Goal: Task Accomplishment & Management: Complete application form

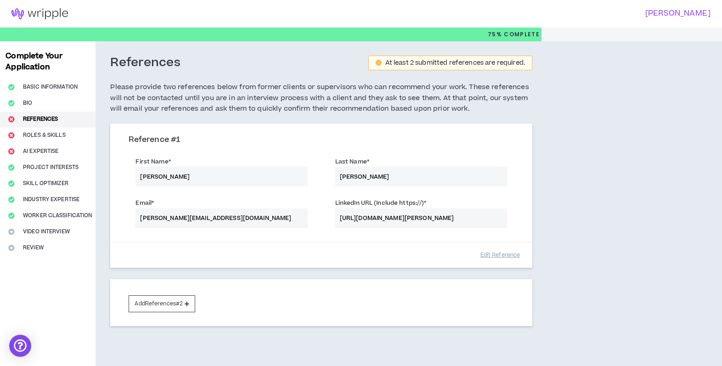
click at [177, 169] on div "First Name * [PERSON_NAME] Name * [PERSON_NAME]" at bounding box center [321, 172] width 399 height 41
click at [166, 175] on div "First Name * [PERSON_NAME] Name * [PERSON_NAME]" at bounding box center [321, 172] width 399 height 41
click at [147, 176] on div "First Name * [PERSON_NAME] Name * [PERSON_NAME]" at bounding box center [321, 172] width 399 height 41
click at [501, 256] on button "Edit Reference" at bounding box center [500, 255] width 46 height 16
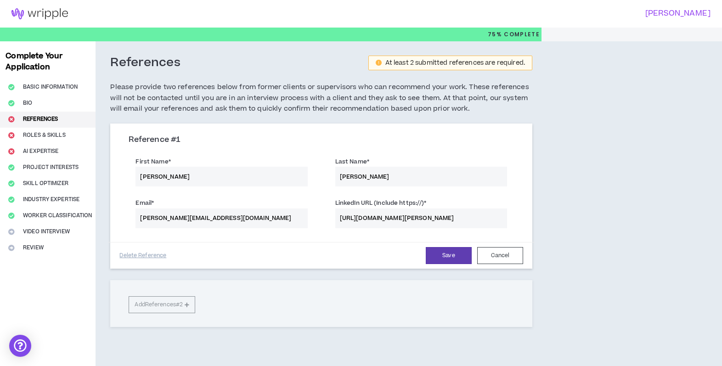
drag, startPoint x: 224, startPoint y: 176, endPoint x: 88, endPoint y: 174, distance: 136.1
click at [87, 175] on div "Complete Your Application Basic Information Bio References Roles & Skills AI Ex…" at bounding box center [361, 206] width 722 height 331
type input "Amber"
type input "[PERSON_NAME]"
click at [206, 219] on input "[PERSON_NAME][EMAIL_ADDRESS][DOMAIN_NAME]" at bounding box center [222, 219] width 172 height 20
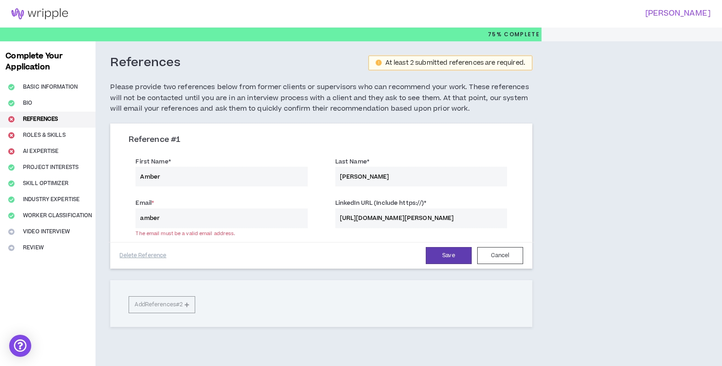
type input "[EMAIL_ADDRESS][DOMAIN_NAME]"
click at [441, 217] on input "[URL][DOMAIN_NAME][PERSON_NAME]" at bounding box center [421, 219] width 172 height 20
drag, startPoint x: 339, startPoint y: 217, endPoint x: 557, endPoint y: 213, distance: 218.3
click at [557, 214] on div "References At least 2 submitted references are required. Please provide two ref…" at bounding box center [367, 206] width 542 height 331
click at [496, 213] on input "[URL][DOMAIN_NAME][PERSON_NAME]" at bounding box center [421, 219] width 172 height 20
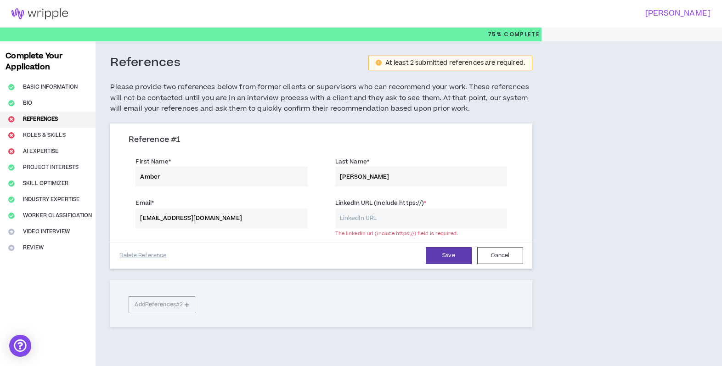
click at [542, 205] on div "References At least 2 submitted references are required. Please provide two ref…" at bounding box center [322, 206] width 452 height 331
click at [371, 214] on input "LinkedIn URL (Include https://) *" at bounding box center [421, 219] width 172 height 20
paste input "[URL][DOMAIN_NAME]"
type input "[URL][DOMAIN_NAME]"
click at [450, 256] on button "Save" at bounding box center [449, 255] width 46 height 17
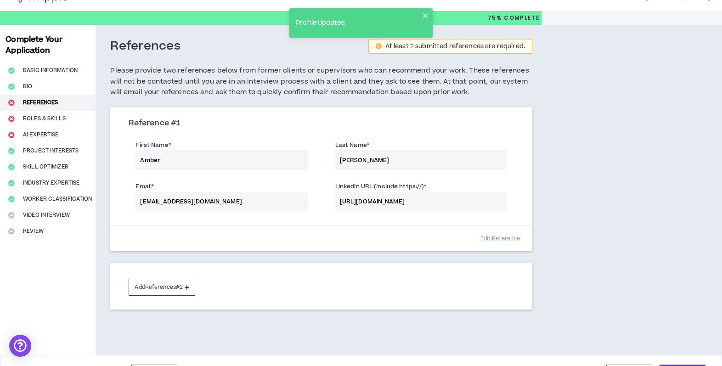
scroll to position [18, 0]
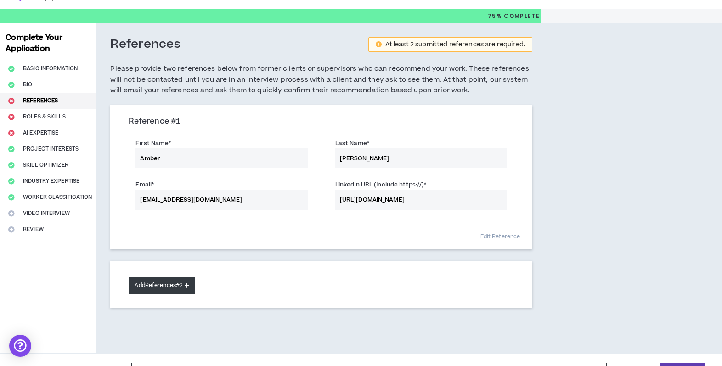
click at [155, 289] on button "Add References #2" at bounding box center [162, 285] width 67 height 17
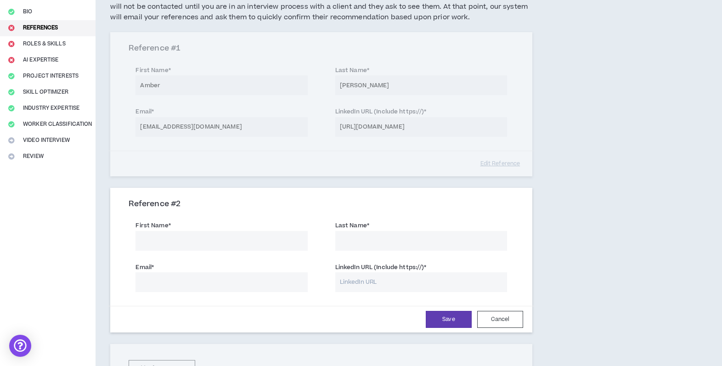
scroll to position [109, 0]
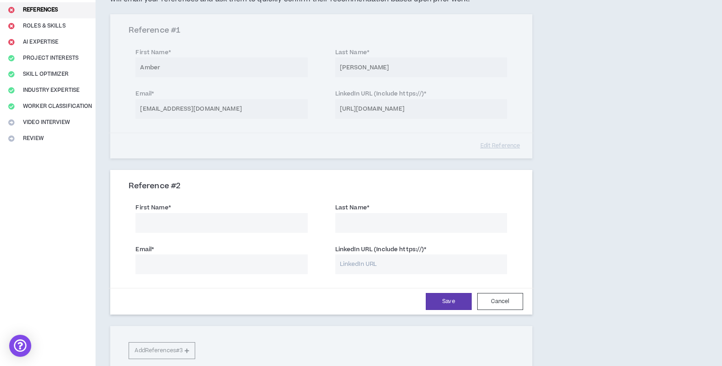
click at [198, 219] on input "First Name *" at bounding box center [222, 223] width 172 height 20
type input "Carlso"
type input "[PERSON_NAME]"
drag, startPoint x: 149, startPoint y: 222, endPoint x: 209, endPoint y: 222, distance: 59.3
click at [209, 222] on input "Carlso" at bounding box center [222, 223] width 172 height 20
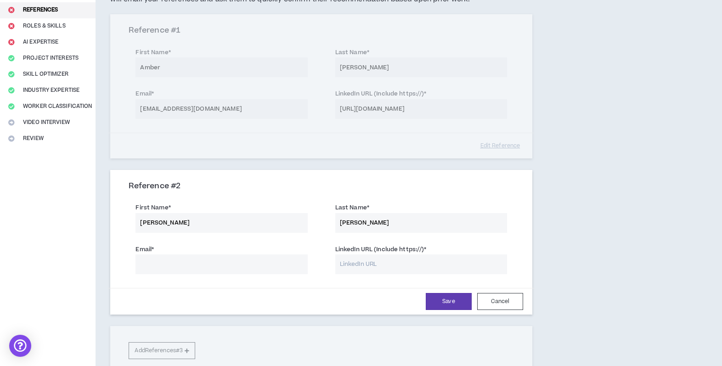
type input "[PERSON_NAME]"
click at [209, 273] on input "Email *" at bounding box center [222, 265] width 172 height 20
paste input "[EMAIL_ADDRESS][DOMAIN_NAME]"
type input "[EMAIL_ADDRESS][DOMAIN_NAME]"
click at [372, 268] on input "LinkedIn URL (Include https://) *" at bounding box center [421, 265] width 172 height 20
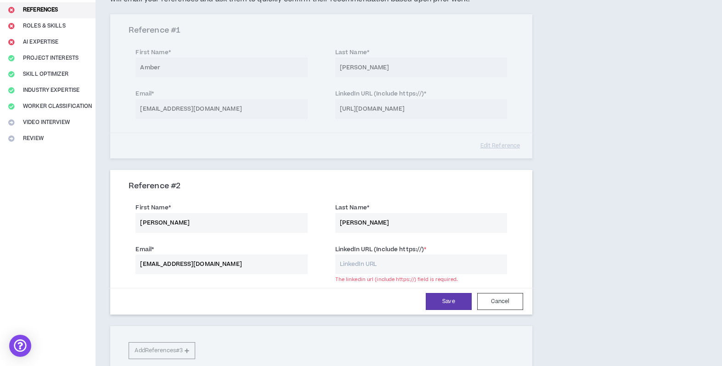
paste input "[URL][DOMAIN_NAME]"
type input "[URL][DOMAIN_NAME]"
click at [605, 253] on div "References At least 2 submitted references are required. Please provide two ref…" at bounding box center [367, 175] width 542 height 487
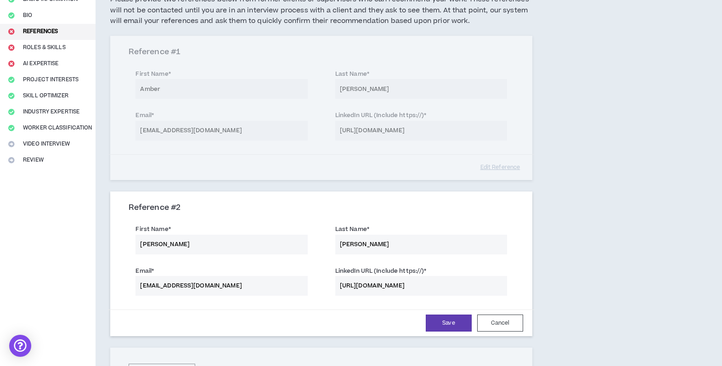
scroll to position [83, 0]
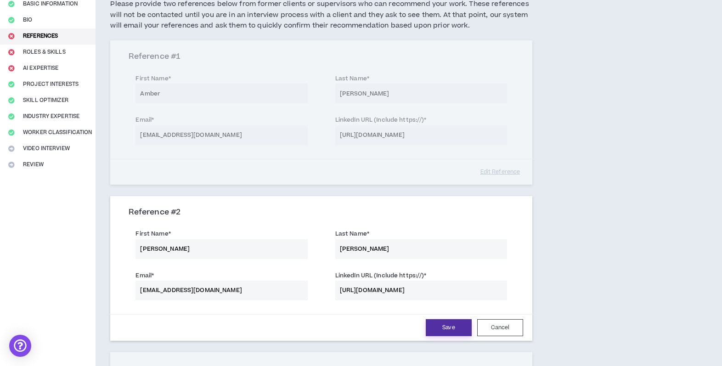
click at [441, 329] on button "Save" at bounding box center [449, 327] width 46 height 17
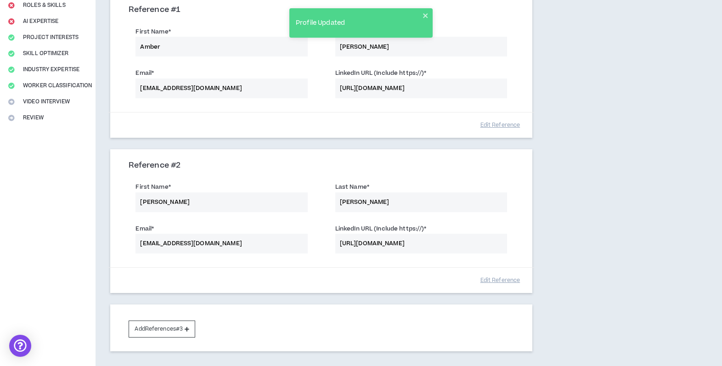
scroll to position [197, 0]
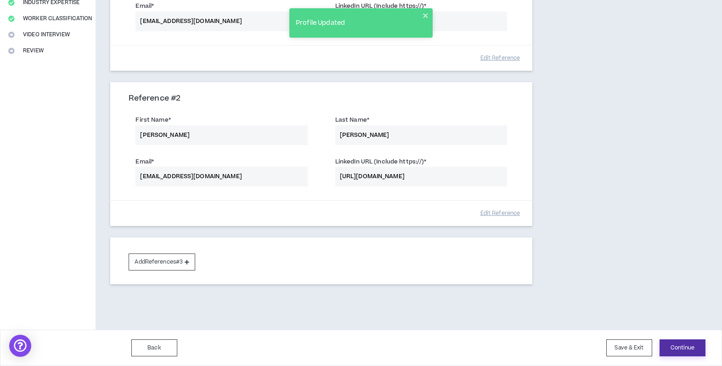
click at [667, 344] on button "Continue" at bounding box center [683, 348] width 46 height 17
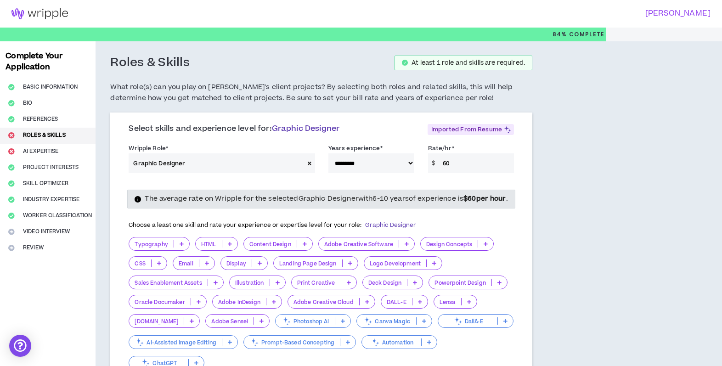
click at [357, 163] on select "**********" at bounding box center [372, 163] width 86 height 20
select select "***"
click at [329, 153] on select "**********" at bounding box center [372, 163] width 86 height 20
click at [451, 161] on input "60" at bounding box center [476, 163] width 76 height 20
drag, startPoint x: 456, startPoint y: 162, endPoint x: 419, endPoint y: 162, distance: 37.2
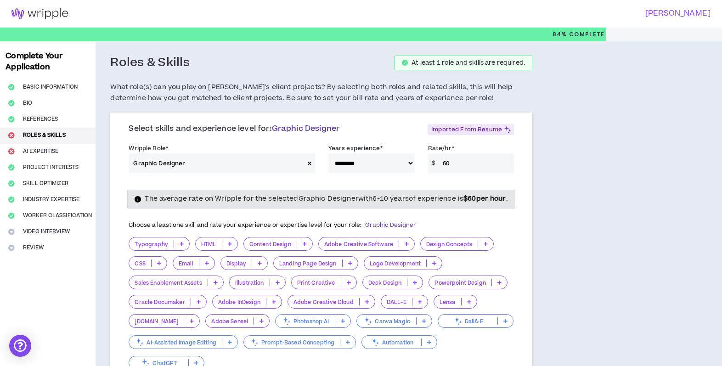
click at [419, 162] on div "**********" at bounding box center [321, 160] width 399 height 39
type input "75"
click at [514, 176] on div "**********" at bounding box center [321, 160] width 399 height 39
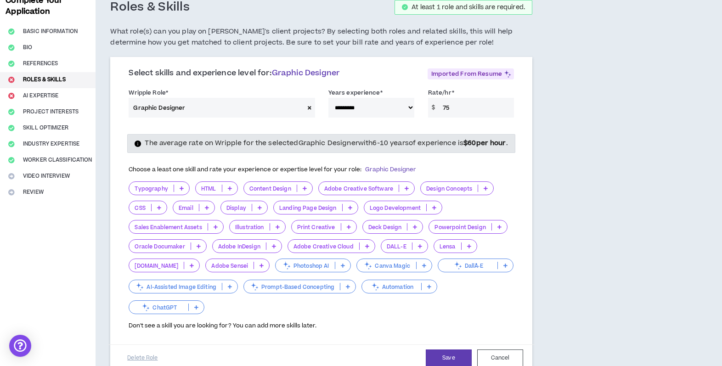
scroll to position [60, 0]
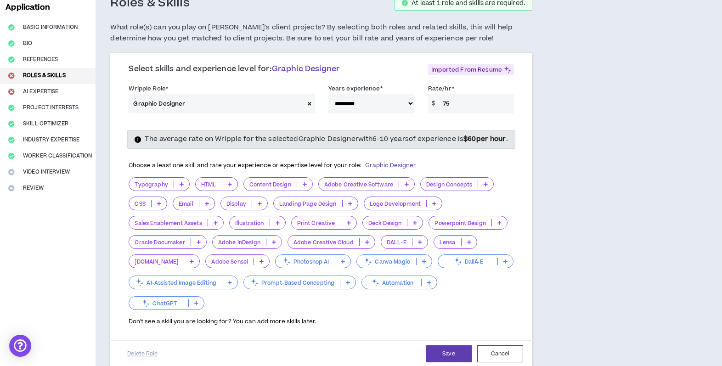
click at [484, 187] on icon at bounding box center [486, 184] width 4 height 5
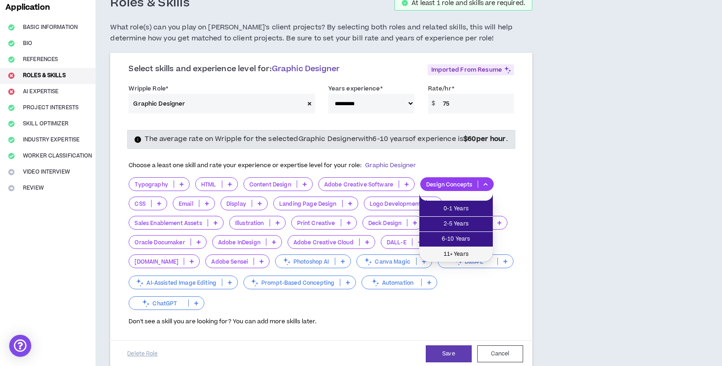
click at [453, 250] on span "11+ Years" at bounding box center [456, 255] width 62 height 10
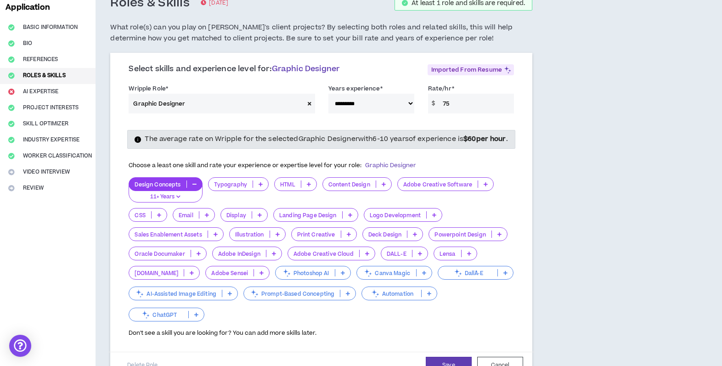
click at [484, 187] on icon at bounding box center [486, 184] width 4 height 5
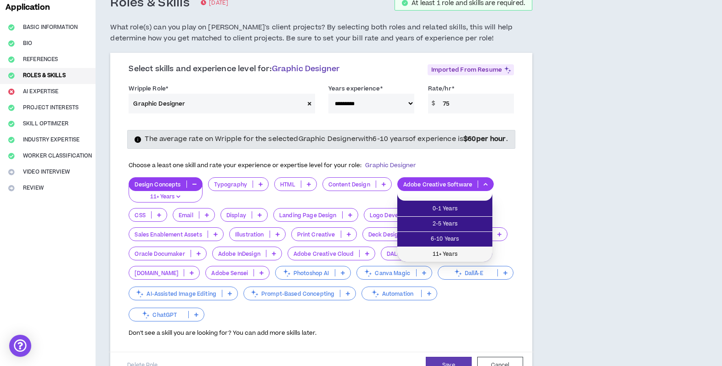
click at [464, 250] on span "11+ Years" at bounding box center [445, 255] width 84 height 10
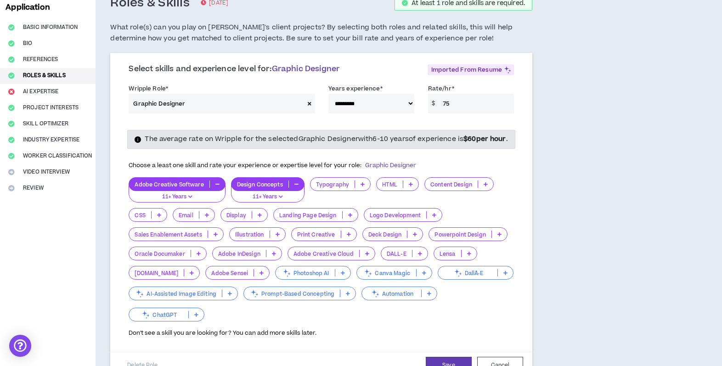
click at [358, 190] on div "Typography" at bounding box center [340, 184] width 61 height 14
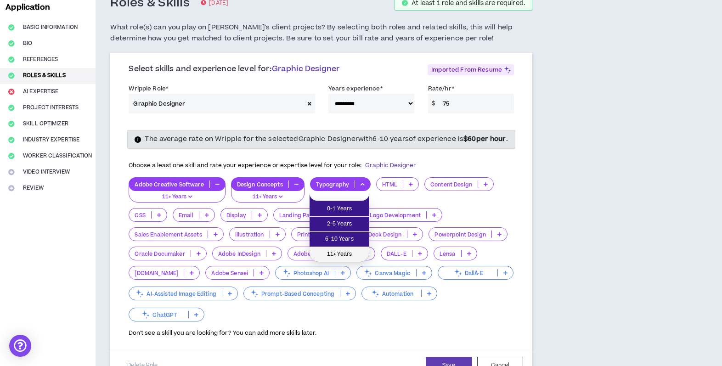
click at [340, 250] on span "11+ Years" at bounding box center [339, 255] width 49 height 10
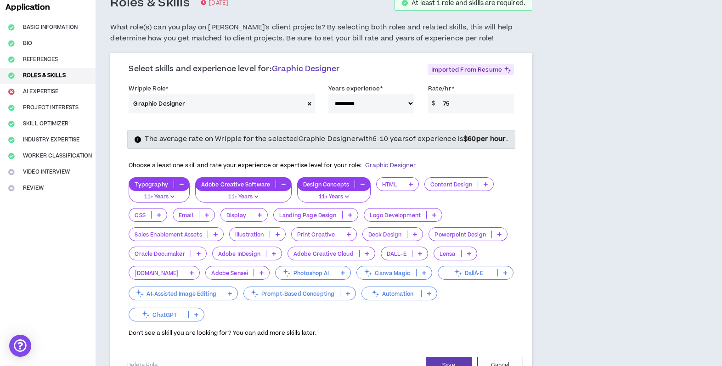
click at [207, 217] on icon at bounding box center [207, 215] width 4 height 5
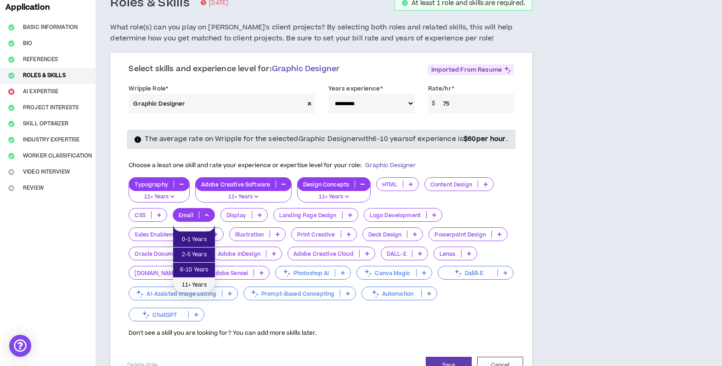
click at [201, 285] on span "11+ Years" at bounding box center [194, 285] width 31 height 10
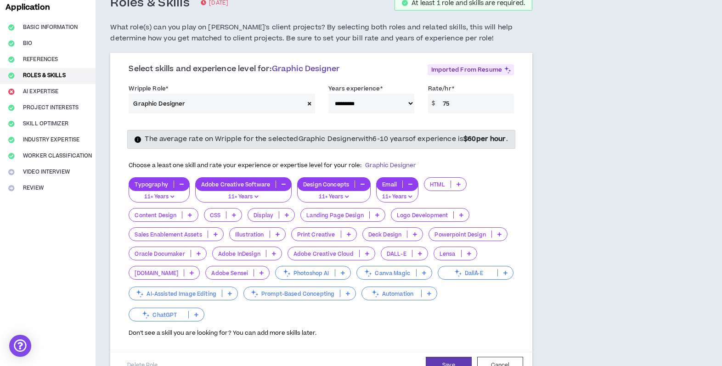
click at [287, 222] on div "Display" at bounding box center [271, 215] width 47 height 14
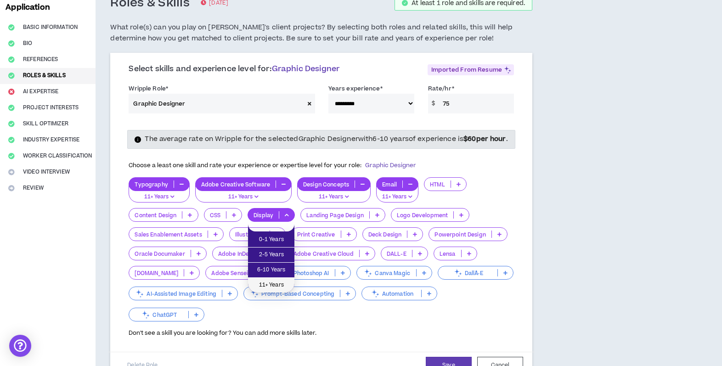
click at [278, 285] on span "11+ Years" at bounding box center [271, 285] width 35 height 10
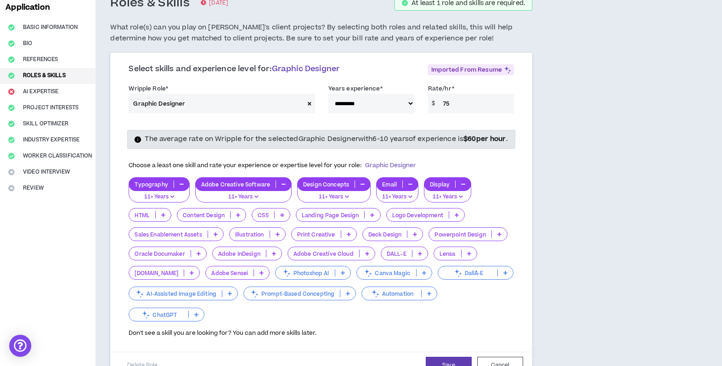
click at [377, 219] on p at bounding box center [372, 214] width 15 height 7
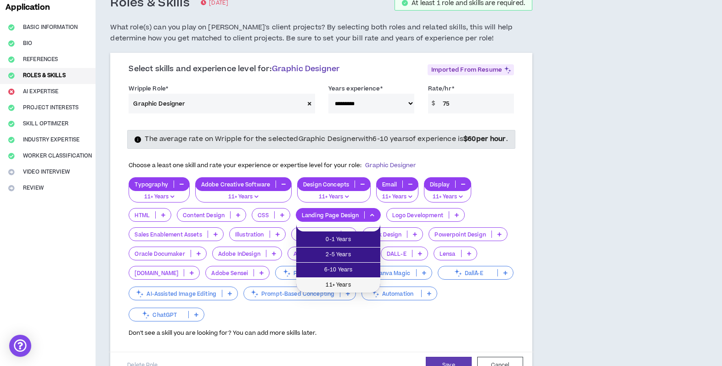
click at [364, 282] on span "11+ Years" at bounding box center [338, 285] width 73 height 10
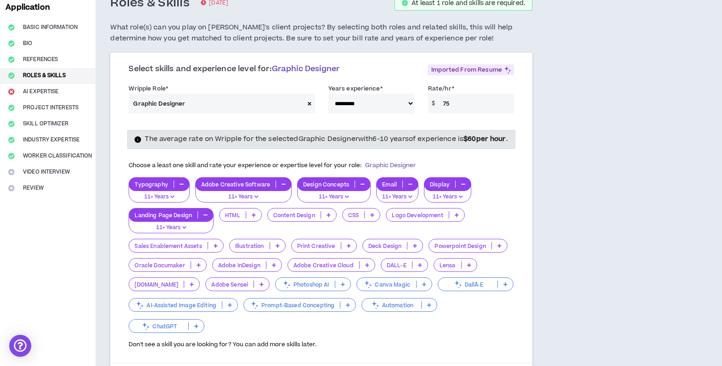
click at [278, 250] on div "Illustration" at bounding box center [257, 246] width 57 height 14
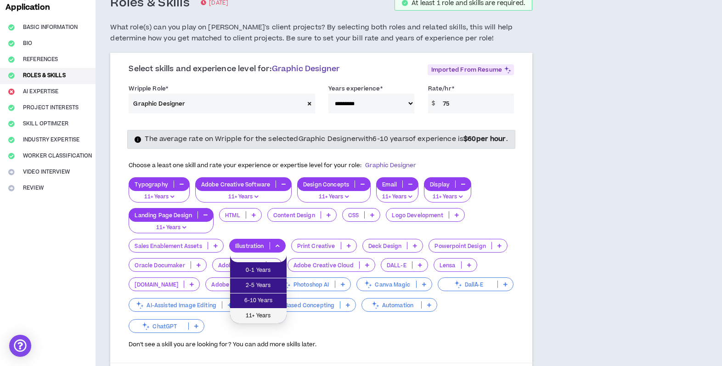
click at [265, 318] on span "11+ Years" at bounding box center [258, 316] width 45 height 10
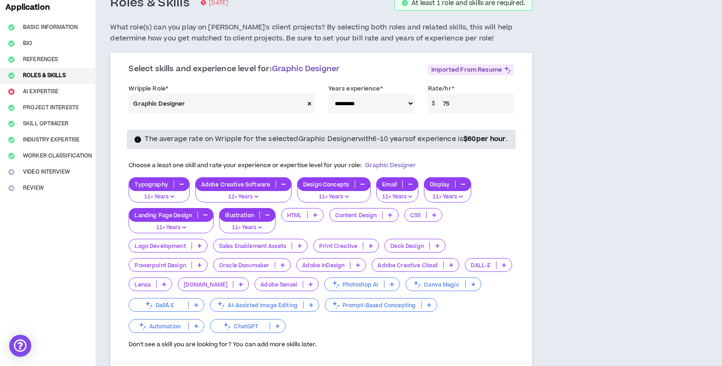
scroll to position [71, 0]
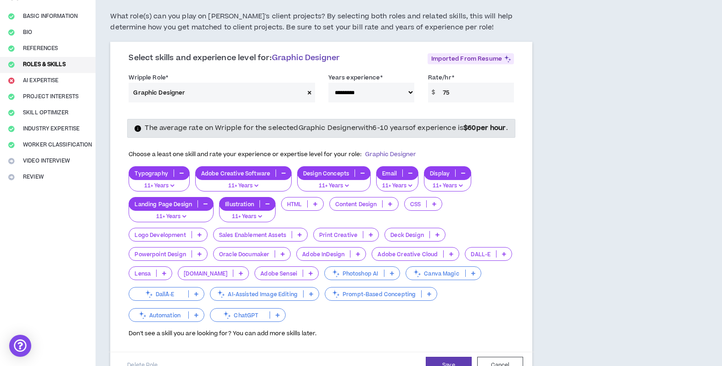
click at [455, 258] on p at bounding box center [451, 253] width 15 height 7
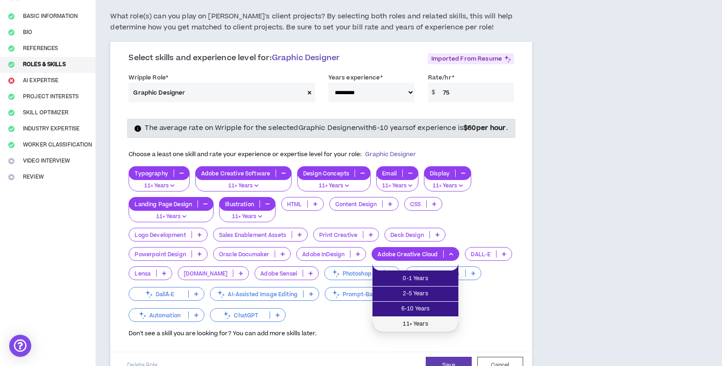
click at [432, 321] on span "11+ Years" at bounding box center [415, 324] width 75 height 10
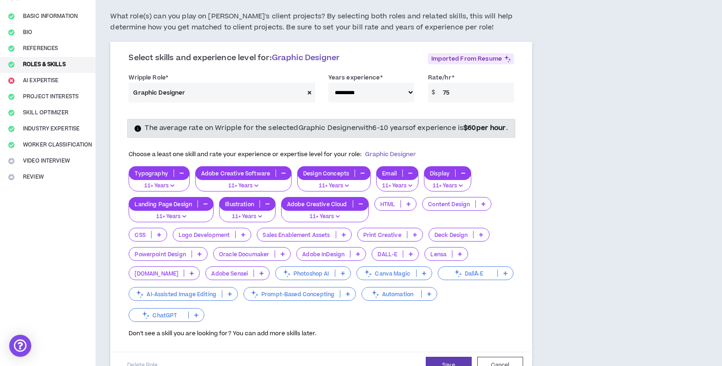
click at [412, 239] on p at bounding box center [415, 234] width 15 height 7
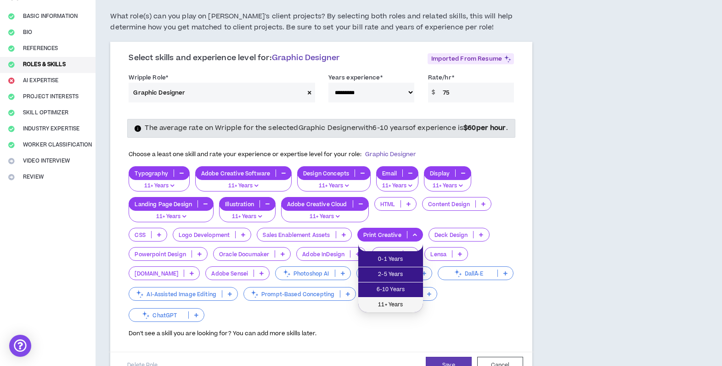
click at [400, 303] on span "11+ Years" at bounding box center [391, 305] width 54 height 10
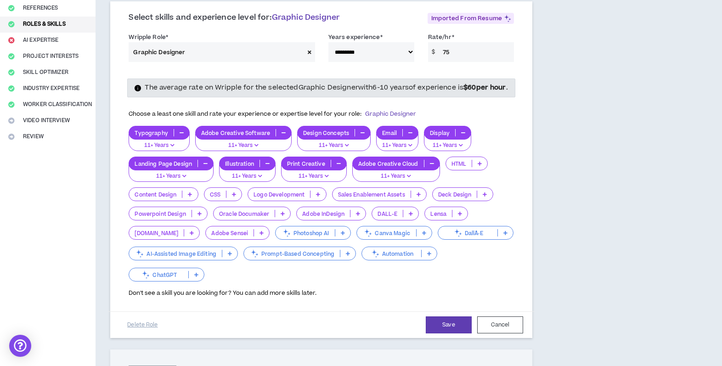
scroll to position [119, 0]
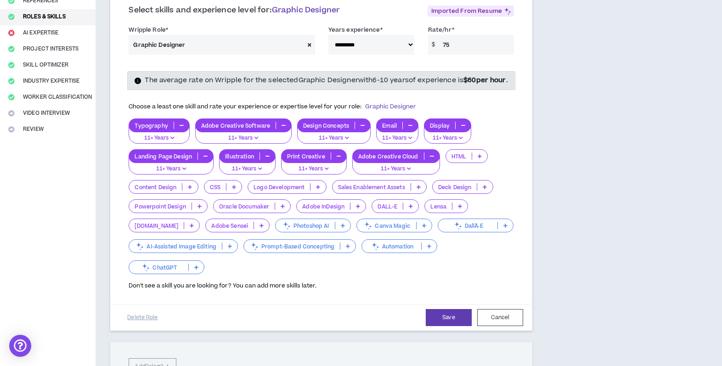
drag, startPoint x: 454, startPoint y: 45, endPoint x: 434, endPoint y: 43, distance: 20.0
click at [434, 43] on div "$ 75" at bounding box center [471, 45] width 86 height 20
click at [541, 52] on div "**********" at bounding box center [322, 300] width 452 height 755
click at [456, 326] on button "Save" at bounding box center [449, 317] width 46 height 17
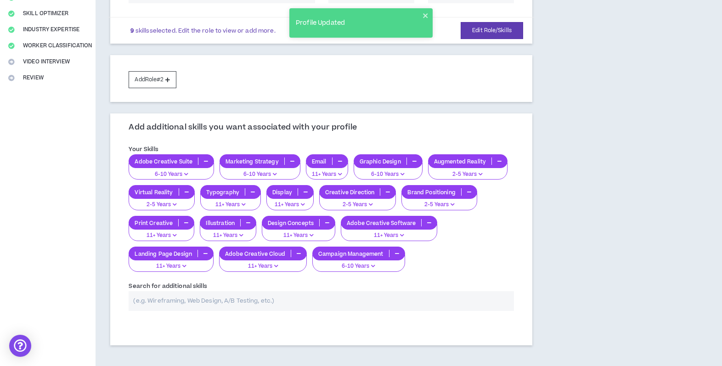
scroll to position [231, 0]
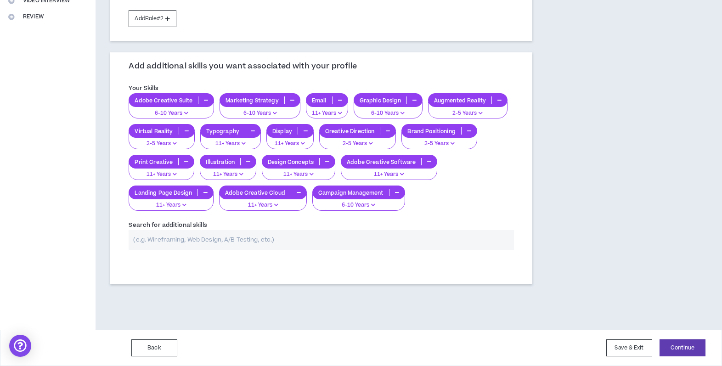
click at [390, 250] on div "Search for additional skills" at bounding box center [321, 237] width 399 height 39
click at [395, 233] on input "text" at bounding box center [322, 240] width 386 height 20
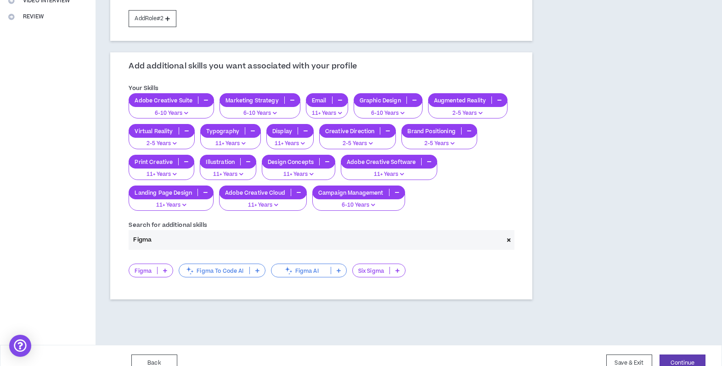
click at [163, 272] on icon at bounding box center [165, 270] width 4 height 5
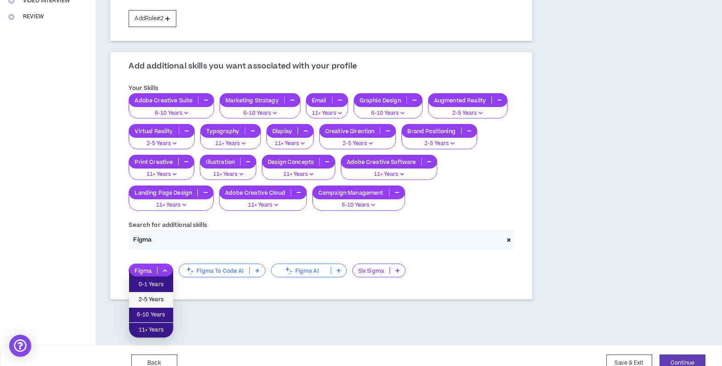
click at [147, 301] on span "2-5 Years" at bounding box center [151, 300] width 33 height 10
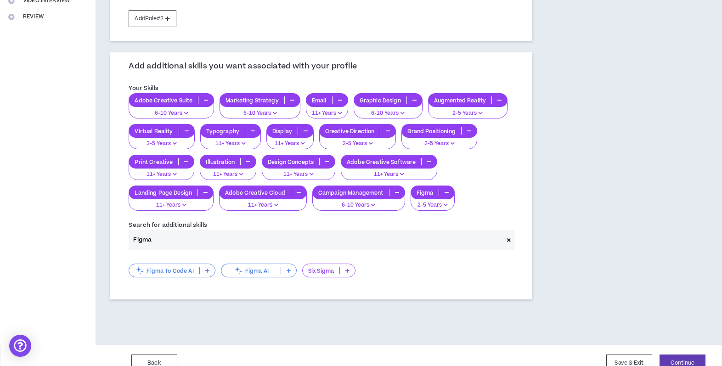
click at [337, 244] on input "Figma" at bounding box center [316, 240] width 375 height 20
drag, startPoint x: 170, startPoint y: 241, endPoint x: 101, endPoint y: 241, distance: 68.9
click at [101, 241] on div "**********" at bounding box center [322, 77] width 452 height 535
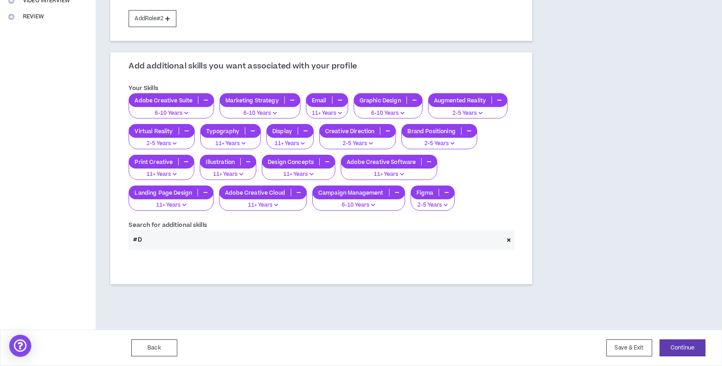
type input "#"
type input "2"
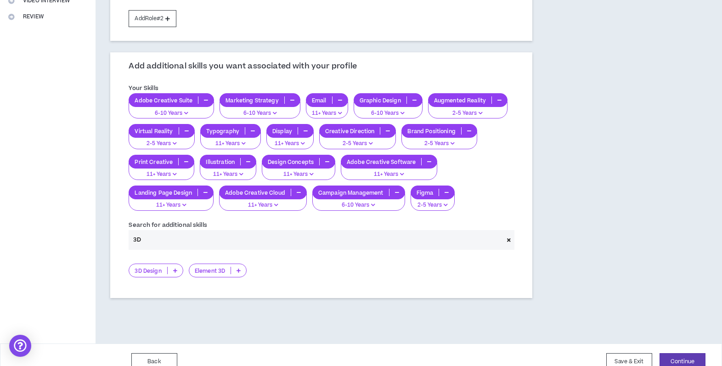
click at [176, 270] on icon at bounding box center [175, 270] width 4 height 5
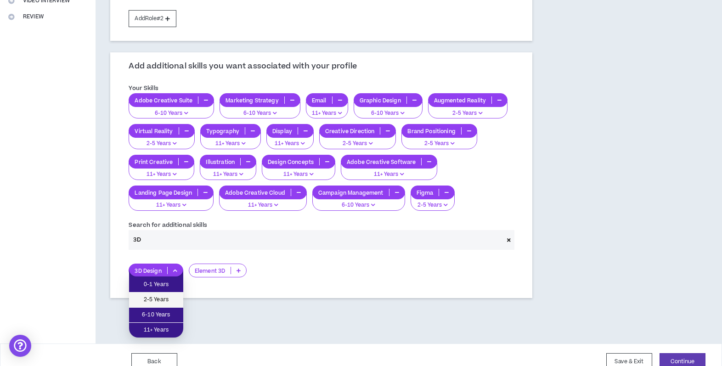
click at [170, 296] on span "2-5 Years" at bounding box center [156, 300] width 43 height 10
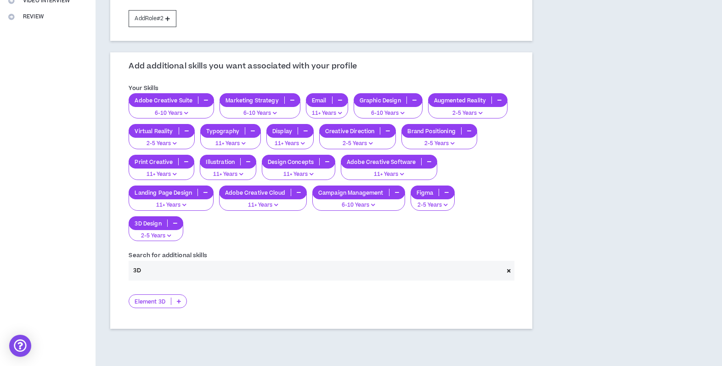
click at [204, 261] on input "3D" at bounding box center [316, 271] width 375 height 20
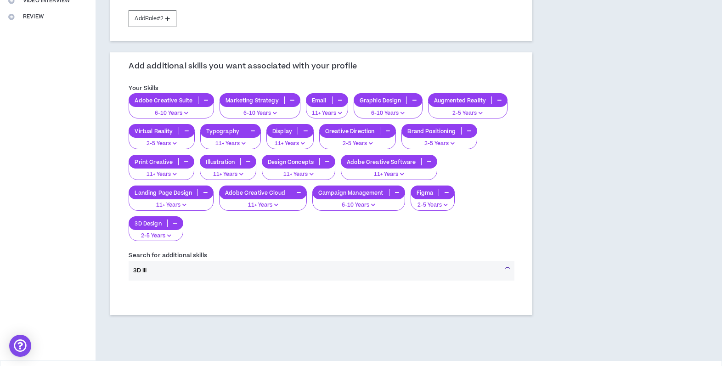
type input "3D illu"
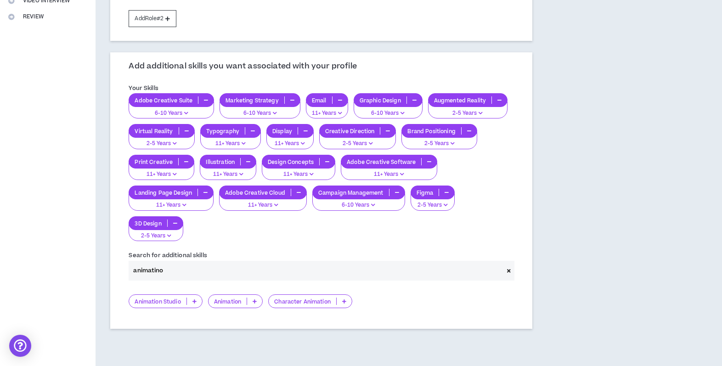
type input "animatino"
click at [261, 298] on p at bounding box center [254, 301] width 15 height 7
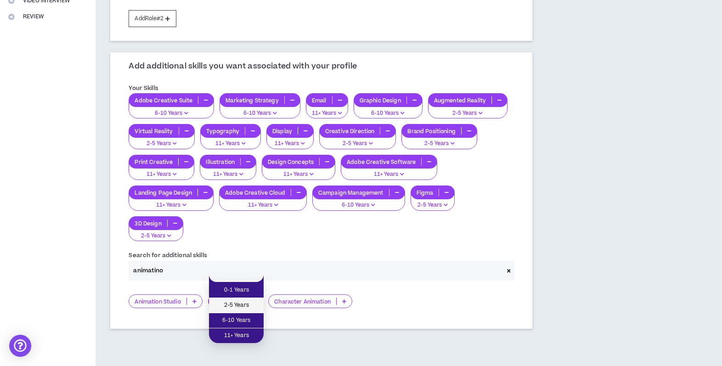
click at [255, 305] on span "2-5 Years" at bounding box center [237, 306] width 44 height 10
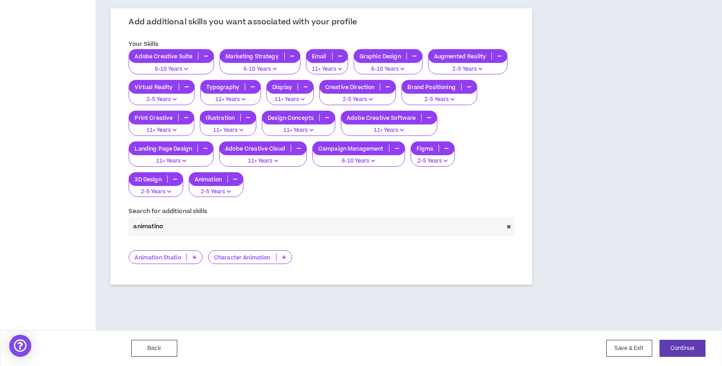
scroll to position [275, 0]
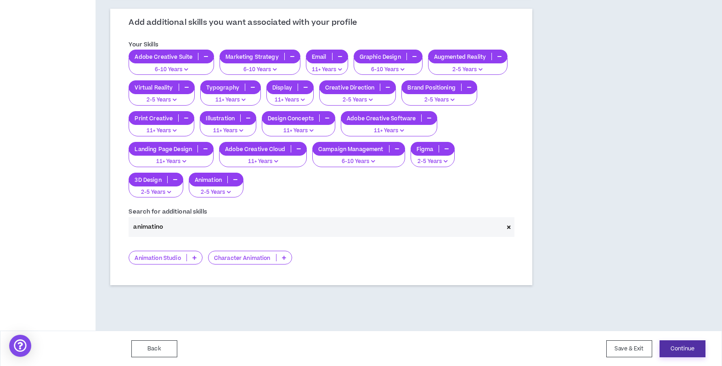
click at [690, 350] on button "Continue" at bounding box center [683, 349] width 46 height 17
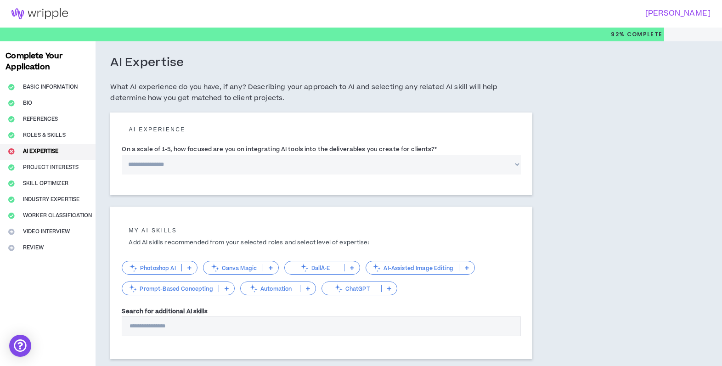
click at [266, 165] on select "**********" at bounding box center [321, 165] width 399 height 20
select select "*"
click at [122, 155] on select "**********" at bounding box center [321, 165] width 399 height 20
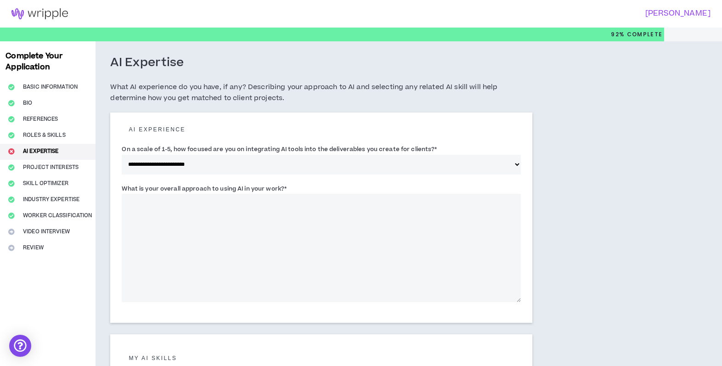
click at [285, 227] on textarea "What is your overall approach to using AI in your work? *" at bounding box center [321, 248] width 399 height 108
drag, startPoint x: 243, startPoint y: 204, endPoint x: 359, endPoint y: 198, distance: 116.9
click at [359, 198] on textarea "**********" at bounding box center [321, 248] width 399 height 108
drag, startPoint x: 345, startPoint y: 200, endPoint x: 314, endPoint y: 201, distance: 30.8
click at [345, 201] on textarea "**********" at bounding box center [321, 248] width 399 height 108
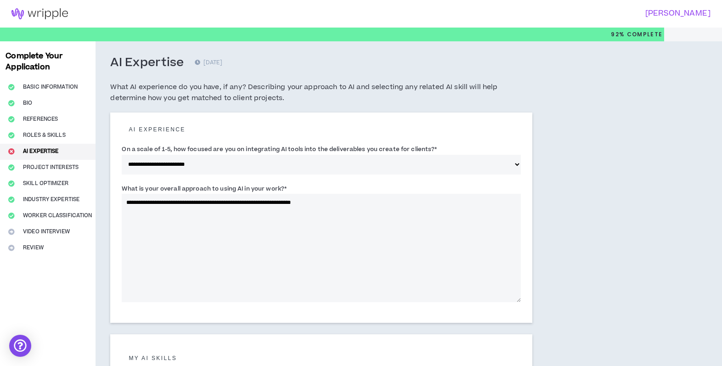
drag, startPoint x: 241, startPoint y: 204, endPoint x: 362, endPoint y: 207, distance: 121.4
click at [362, 207] on textarea "**********" at bounding box center [321, 248] width 399 height 108
click at [242, 204] on textarea "**********" at bounding box center [321, 248] width 399 height 108
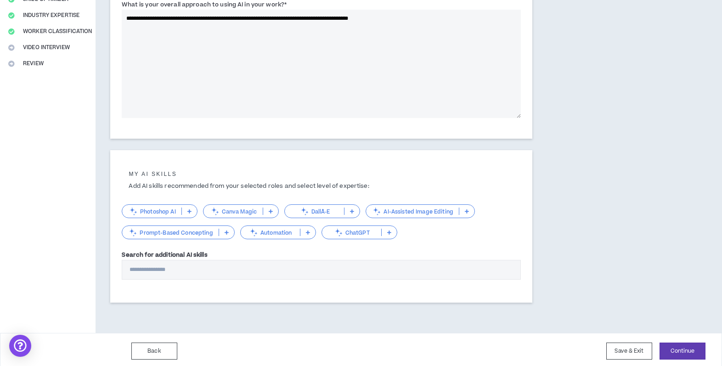
scroll to position [150, 0]
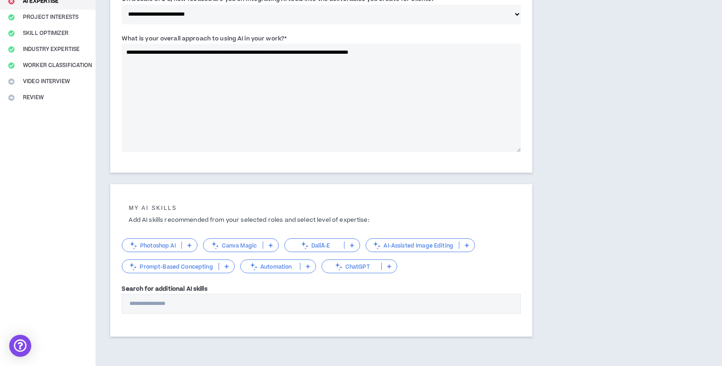
click at [401, 52] on textarea "**********" at bounding box center [321, 98] width 399 height 108
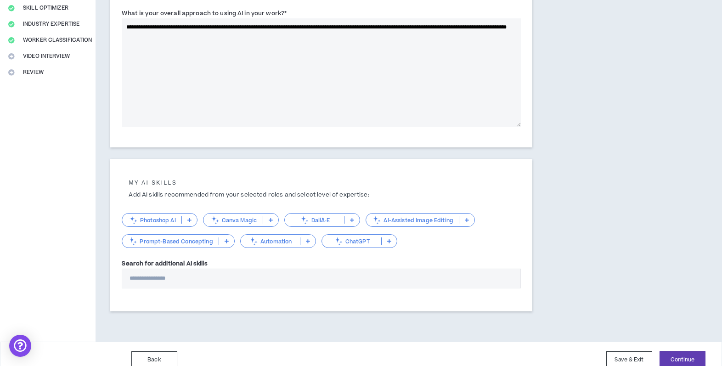
scroll to position [187, 0]
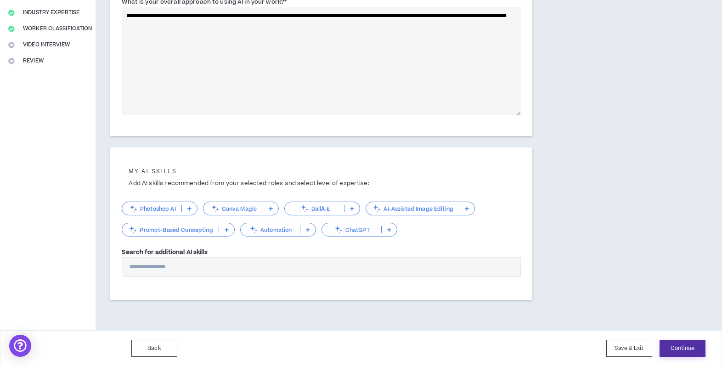
type textarea "**********"
click at [680, 346] on button "Continue" at bounding box center [683, 348] width 46 height 17
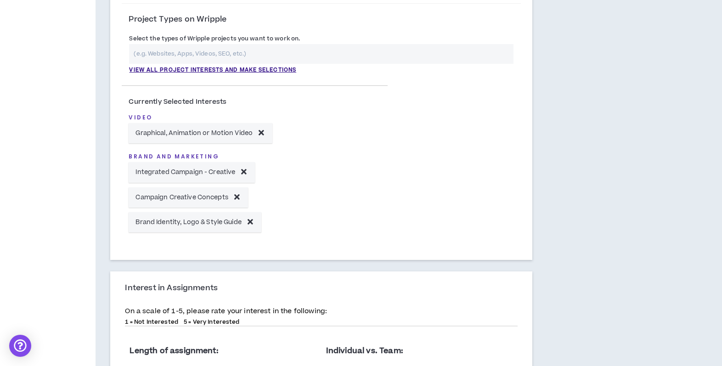
scroll to position [318, 0]
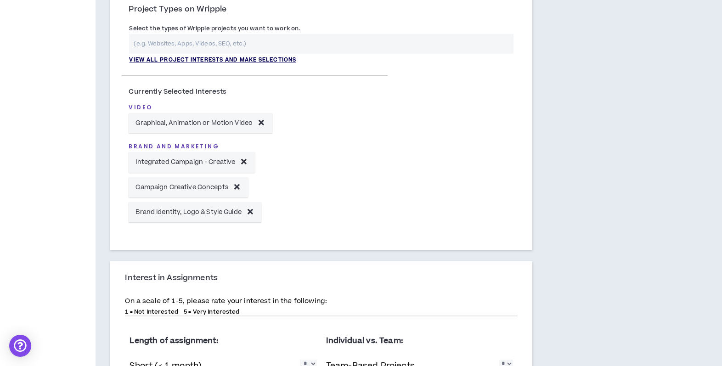
click at [251, 60] on p "View all project interests and make selections" at bounding box center [212, 60] width 167 height 8
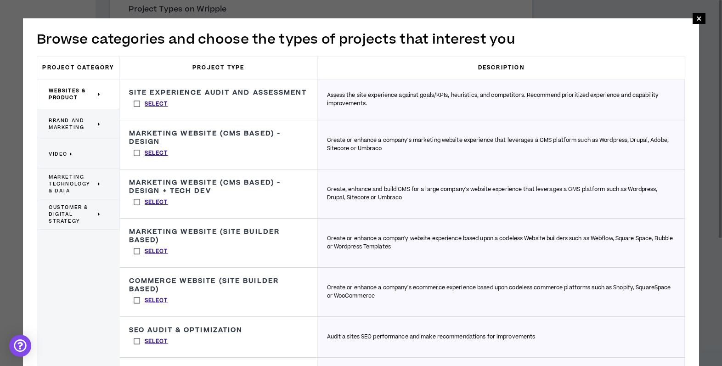
click at [79, 121] on span "Brand and Marketing" at bounding box center [72, 124] width 47 height 14
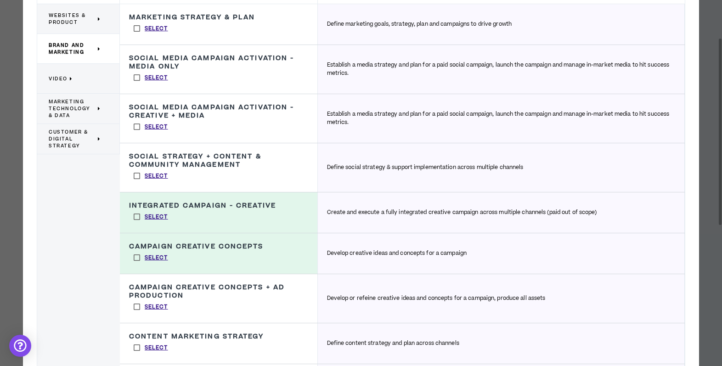
click at [140, 304] on label "Select" at bounding box center [151, 307] width 44 height 14
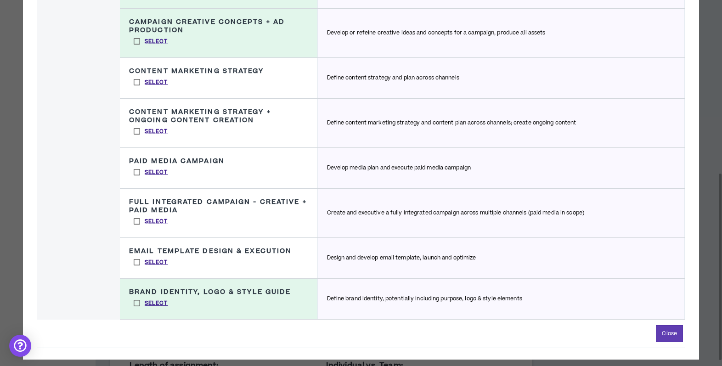
click at [140, 223] on label "Select" at bounding box center [151, 222] width 44 height 14
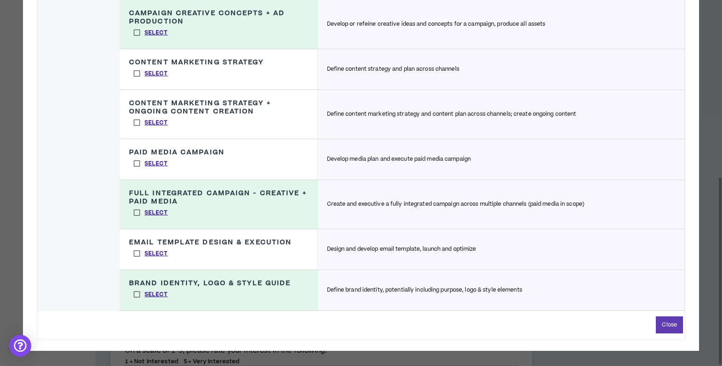
click at [142, 257] on label "Select" at bounding box center [151, 254] width 44 height 14
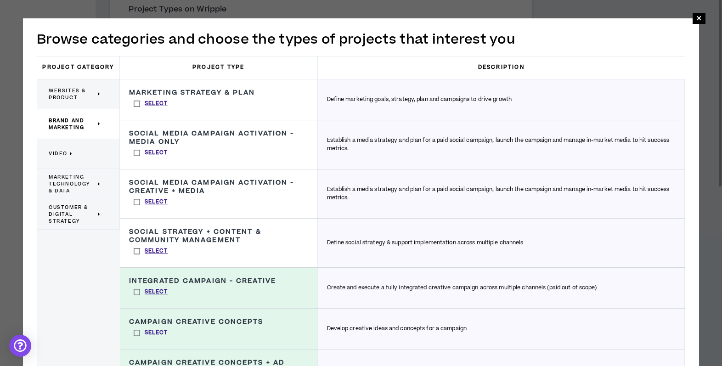
click at [78, 92] on span "Websites & Product" at bounding box center [72, 94] width 47 height 14
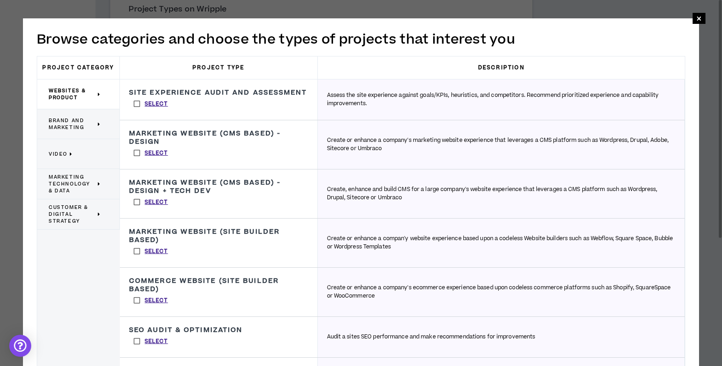
click at [72, 174] on span "Marketing Technology & Data" at bounding box center [72, 184] width 47 height 21
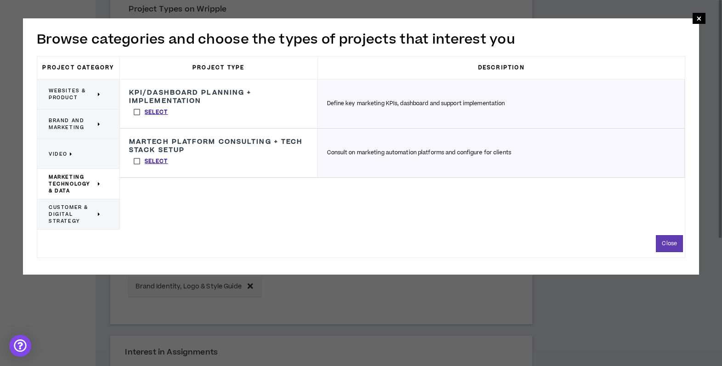
click at [80, 204] on span "Customer & Digital Strategy" at bounding box center [72, 214] width 47 height 21
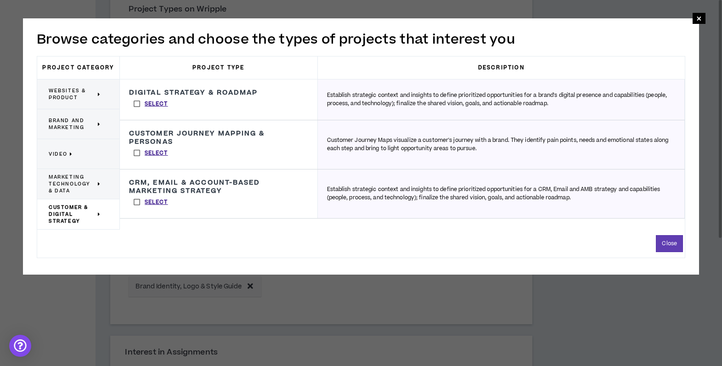
click at [81, 145] on p "Video" at bounding box center [75, 154] width 52 height 20
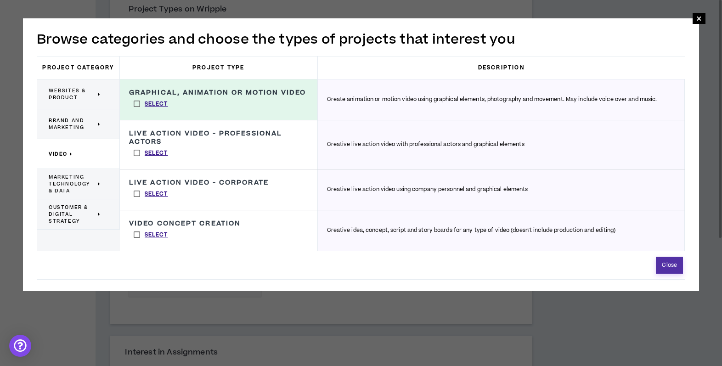
click at [673, 266] on button "Close" at bounding box center [669, 265] width 27 height 17
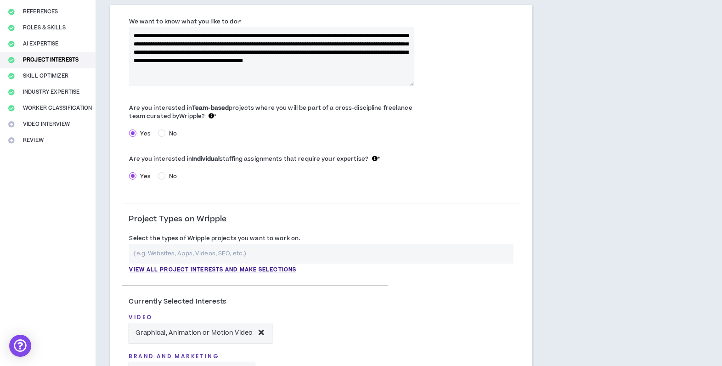
scroll to position [78, 0]
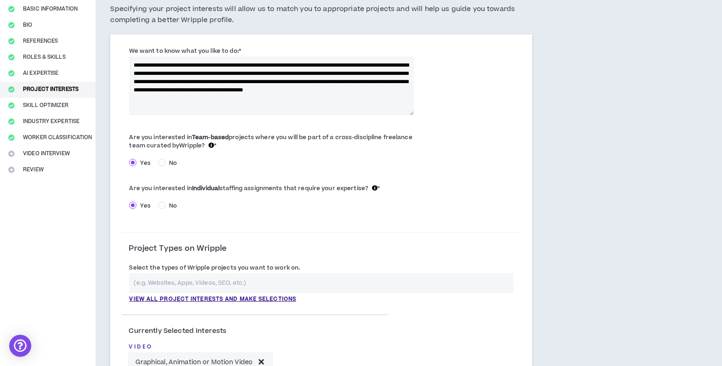
click at [236, 73] on textarea "**********" at bounding box center [271, 86] width 284 height 59
click at [331, 101] on textarea "**********" at bounding box center [271, 86] width 284 height 59
drag, startPoint x: 164, startPoint y: 89, endPoint x: 355, endPoint y: 89, distance: 191.6
click at [355, 89] on textarea "**********" at bounding box center [271, 86] width 284 height 59
click at [253, 92] on textarea "**********" at bounding box center [271, 86] width 284 height 59
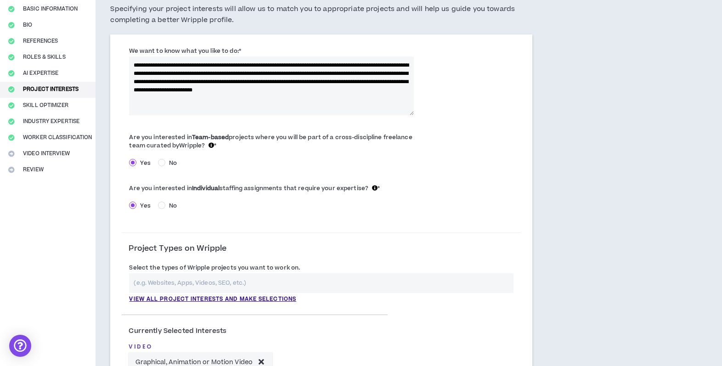
drag, startPoint x: 265, startPoint y: 88, endPoint x: 269, endPoint y: 97, distance: 10.1
click at [269, 97] on textarea "**********" at bounding box center [271, 86] width 284 height 59
drag, startPoint x: 288, startPoint y: 91, endPoint x: 266, endPoint y: 91, distance: 22.5
click at [266, 91] on textarea "**********" at bounding box center [271, 86] width 284 height 59
click at [330, 95] on textarea "**********" at bounding box center [271, 86] width 284 height 59
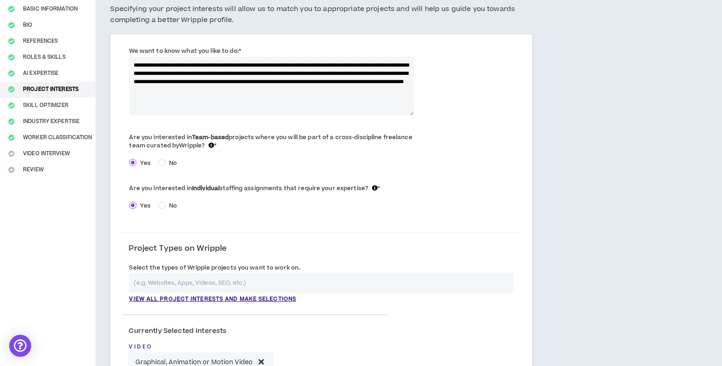
drag, startPoint x: 137, startPoint y: 64, endPoint x: 150, endPoint y: 75, distance: 16.9
click at [150, 74] on textarea "**********" at bounding box center [271, 86] width 284 height 59
click at [263, 64] on textarea "**********" at bounding box center [271, 86] width 284 height 59
click at [309, 67] on textarea "**********" at bounding box center [271, 86] width 284 height 59
drag, startPoint x: 279, startPoint y: 80, endPoint x: 219, endPoint y: 72, distance: 60.2
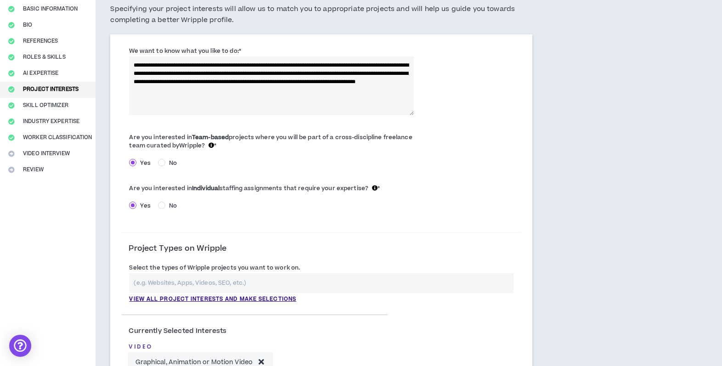
click at [219, 72] on textarea "**********" at bounding box center [271, 86] width 284 height 59
click at [331, 93] on textarea "**********" at bounding box center [271, 86] width 284 height 59
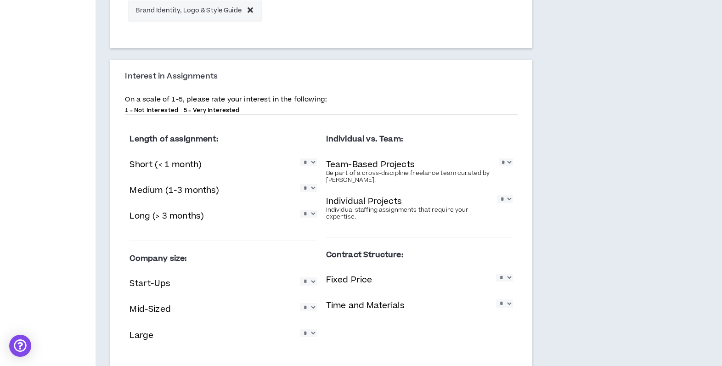
scroll to position [597, 0]
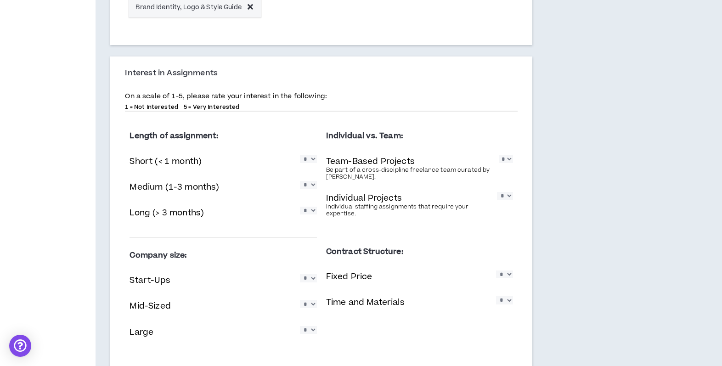
type textarea "**********"
click at [311, 158] on select "* * * * *" at bounding box center [308, 159] width 17 height 8
click at [300, 155] on select "* * * * *" at bounding box center [308, 159] width 17 height 8
click at [311, 186] on select "* * * * *" at bounding box center [308, 185] width 17 height 8
select select "*"
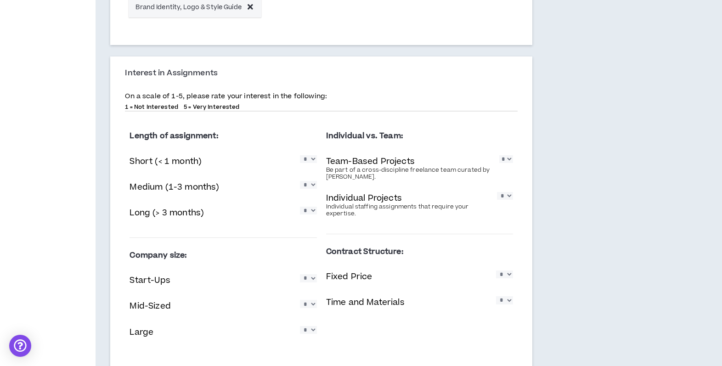
click at [300, 181] on select "* * * * *" at bounding box center [308, 185] width 17 height 8
click at [313, 215] on select "* * * * *" at bounding box center [308, 211] width 17 height 8
select select "*"
click at [300, 207] on select "* * * * *" at bounding box center [308, 211] width 17 height 8
click at [503, 162] on select "* * * * *" at bounding box center [507, 159] width 14 height 8
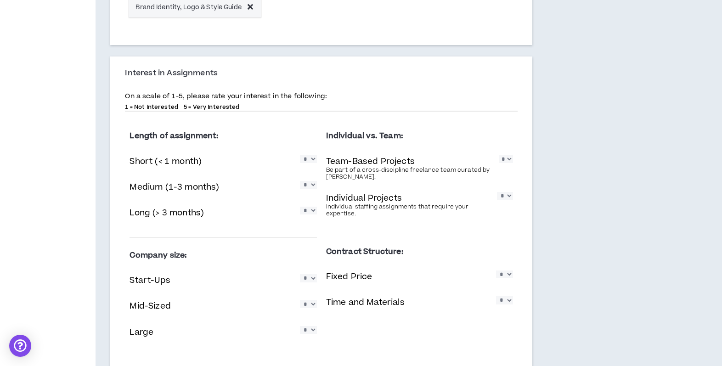
select select "*"
click at [500, 155] on select "* * * * *" at bounding box center [507, 159] width 14 height 8
click at [503, 204] on div "Individual Projects Individual staffing assignments that require your expertise…" at bounding box center [419, 205] width 187 height 30
click at [505, 196] on select "* * * * *" at bounding box center [505, 196] width 16 height 8
select select "*"
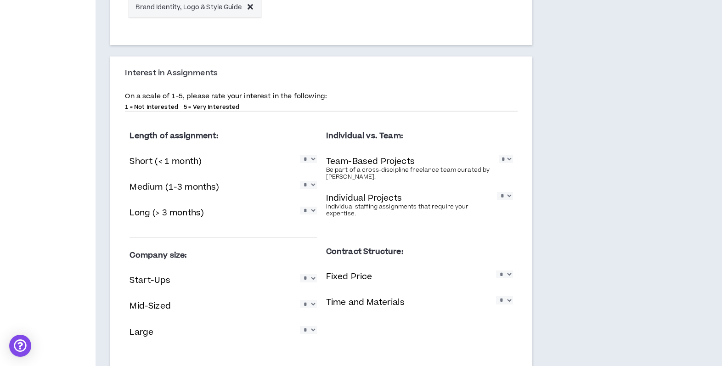
click at [497, 192] on select "* * * * *" at bounding box center [505, 196] width 16 height 8
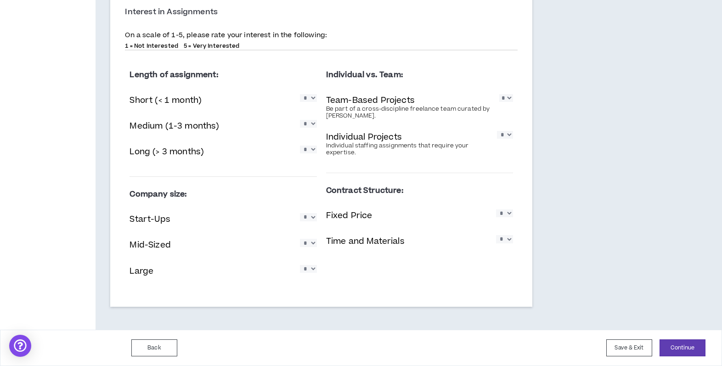
click at [505, 216] on select "* * * * *" at bounding box center [504, 214] width 17 height 8
click at [506, 241] on select "* * * * *" at bounding box center [504, 239] width 17 height 8
select select "*"
click at [496, 235] on select "* * * * *" at bounding box center [504, 239] width 17 height 8
click at [503, 217] on select "* * * * *" at bounding box center [504, 214] width 17 height 8
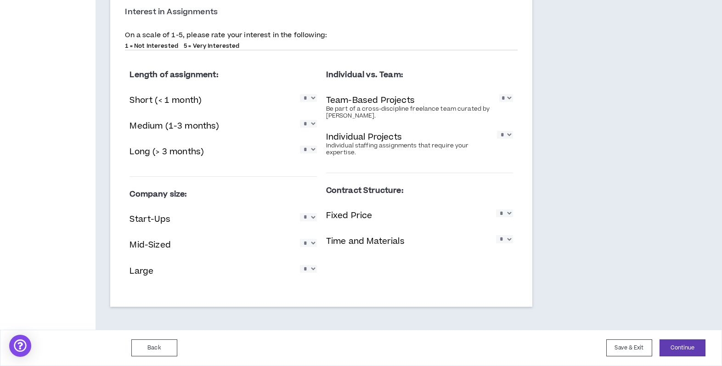
select select "*"
click at [496, 210] on select "* * * * *" at bounding box center [504, 214] width 17 height 8
click at [505, 243] on select "* * * * *" at bounding box center [504, 239] width 17 height 8
select select "*"
click at [496, 235] on select "* * * * *" at bounding box center [504, 239] width 17 height 8
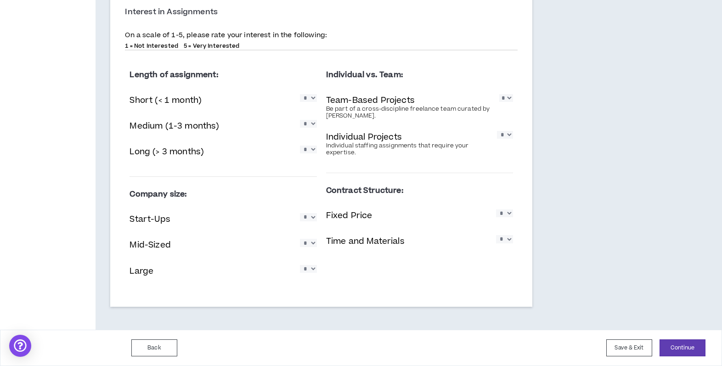
click at [311, 272] on select "* * * * *" at bounding box center [308, 269] width 17 height 8
select select "*"
click at [300, 265] on select "* * * * *" at bounding box center [308, 269] width 17 height 8
click at [309, 247] on select "* * * * *" at bounding box center [308, 243] width 17 height 8
select select "*"
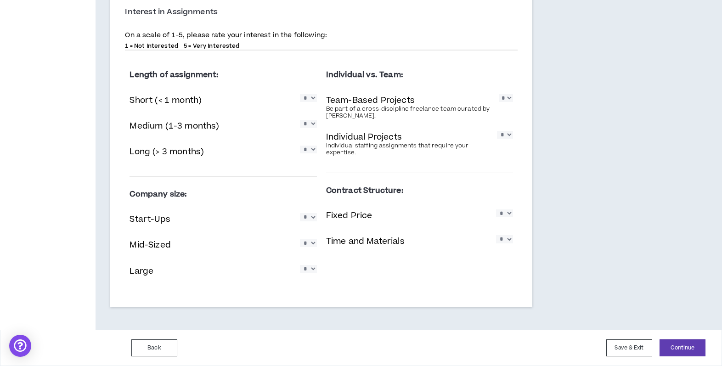
click at [300, 239] on select "* * * * *" at bounding box center [308, 243] width 17 height 8
click at [252, 265] on div "Large * * * * *" at bounding box center [223, 272] width 187 height 19
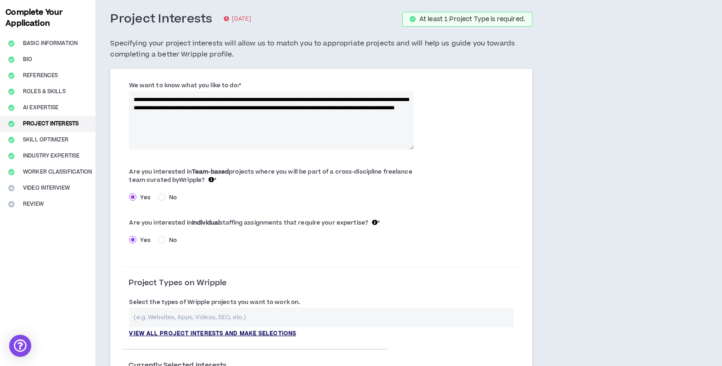
scroll to position [43, 0]
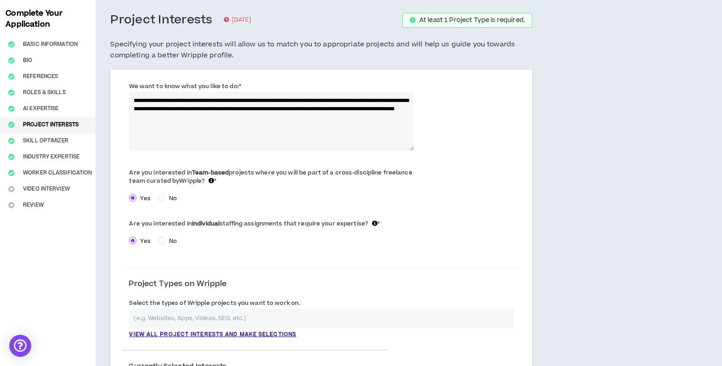
drag, startPoint x: 285, startPoint y: 107, endPoint x: 273, endPoint y: 107, distance: 12.4
click at [273, 107] on textarea "**********" at bounding box center [271, 121] width 284 height 59
click at [313, 124] on textarea "**********" at bounding box center [271, 121] width 284 height 59
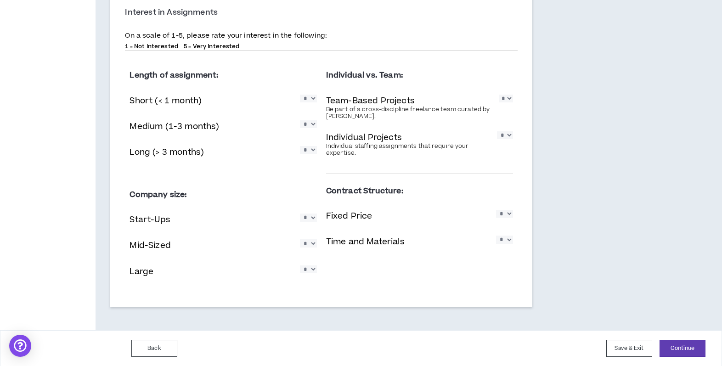
scroll to position [659, 0]
type textarea "**********"
click at [680, 353] on button "Continue" at bounding box center [683, 348] width 46 height 17
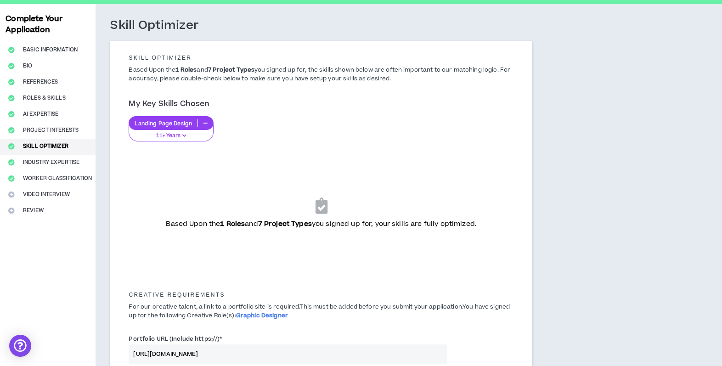
scroll to position [38, 0]
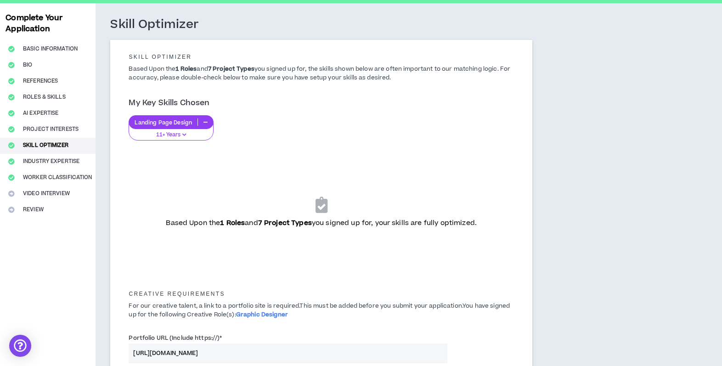
click at [187, 134] on p "11+ Years" at bounding box center [171, 135] width 73 height 8
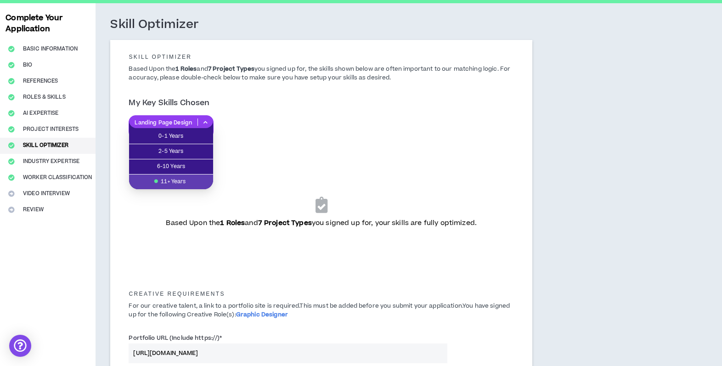
click at [236, 140] on div "Landing Page Design 11+ Years" at bounding box center [322, 127] width 386 height 25
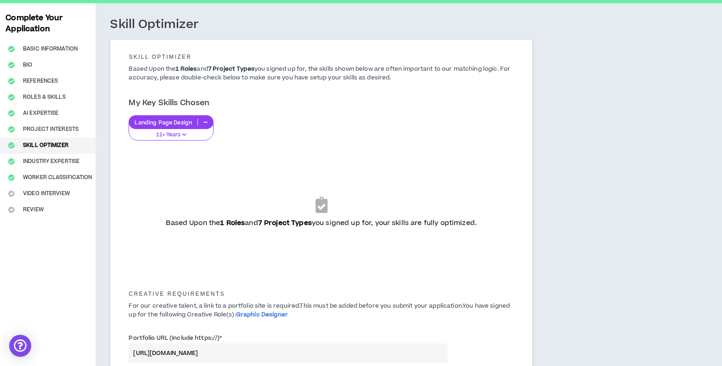
click at [172, 117] on div "Landing Page Design" at bounding box center [171, 122] width 85 height 14
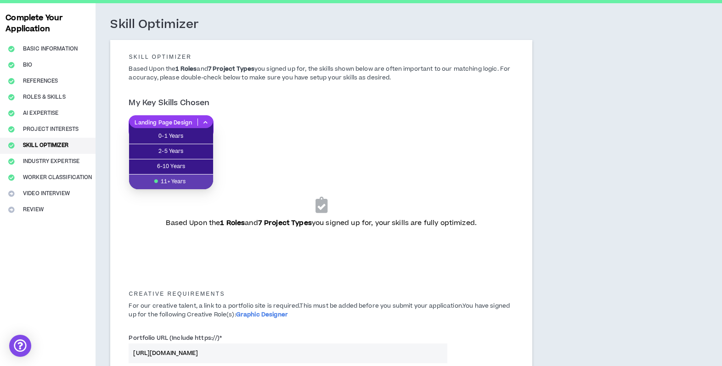
click at [218, 122] on div "Landing Page Design 11+ Years" at bounding box center [322, 127] width 386 height 25
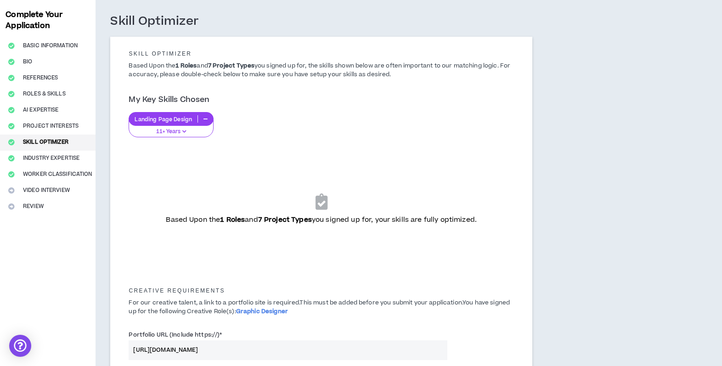
scroll to position [0, 0]
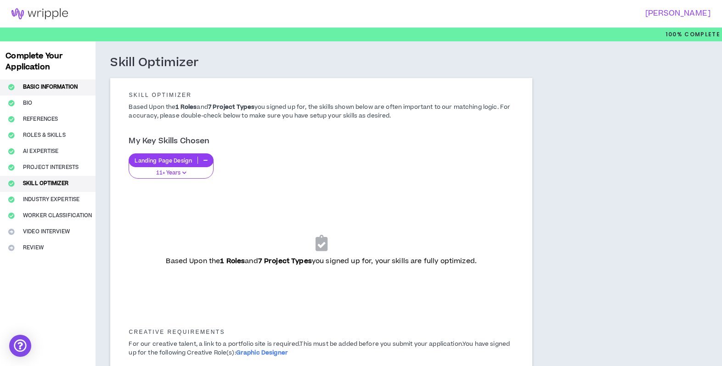
click at [61, 88] on button "Basic Information" at bounding box center [48, 88] width 96 height 16
select select "*"
select select "US"
select select "*******"
select select "*"
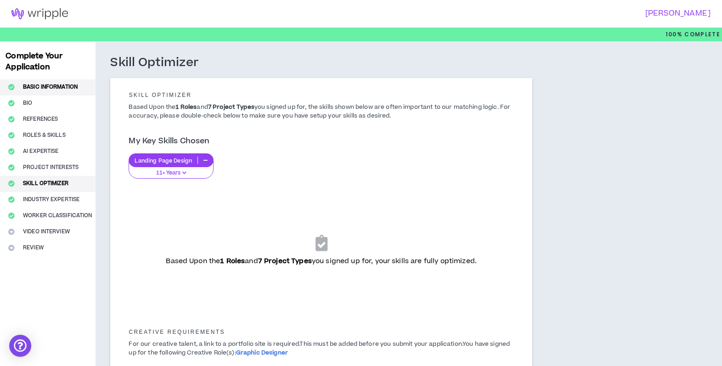
select select "**********"
select select "*****"
select select "**********"
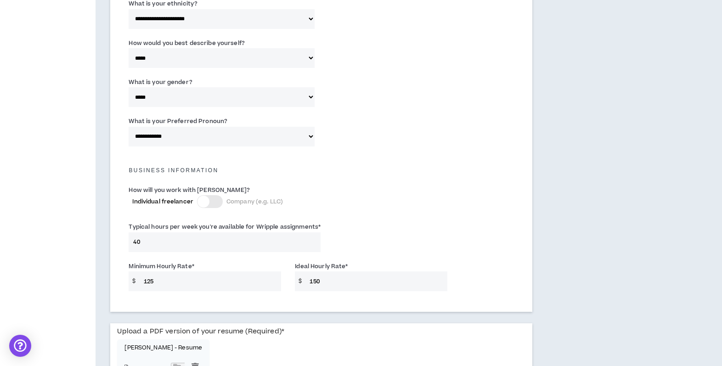
scroll to position [641, 0]
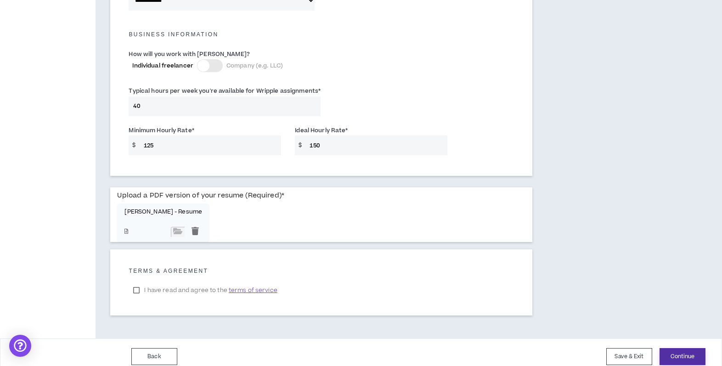
click at [687, 350] on button "Continue" at bounding box center [683, 356] width 46 height 17
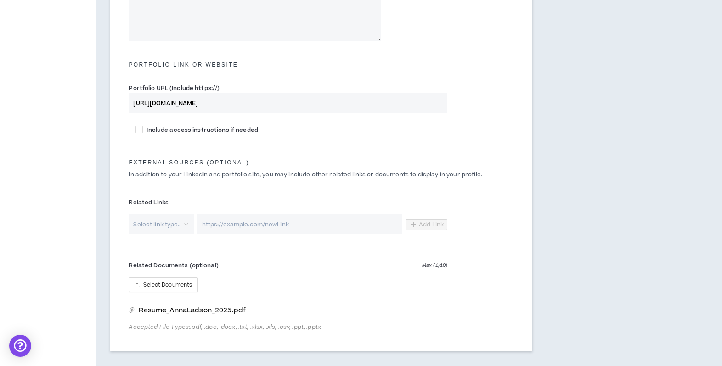
scroll to position [413, 0]
click at [443, 312] on icon "delete" at bounding box center [442, 311] width 6 height 6
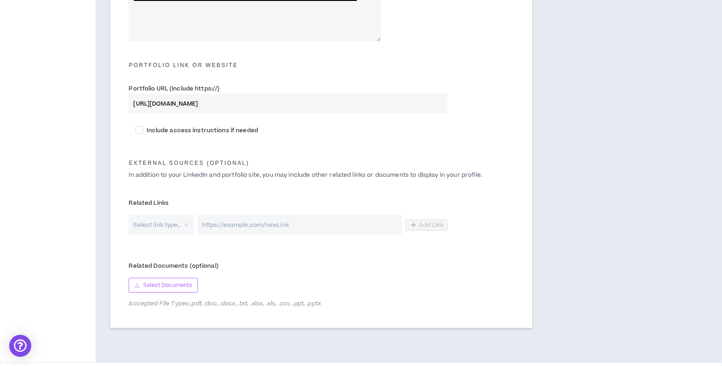
click at [176, 285] on span "Select Documents" at bounding box center [167, 285] width 49 height 9
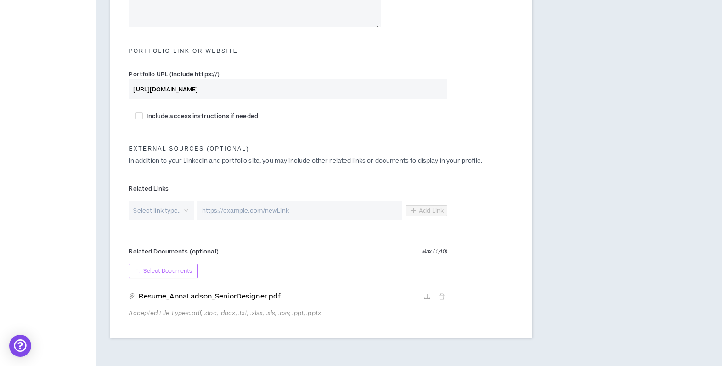
scroll to position [469, 0]
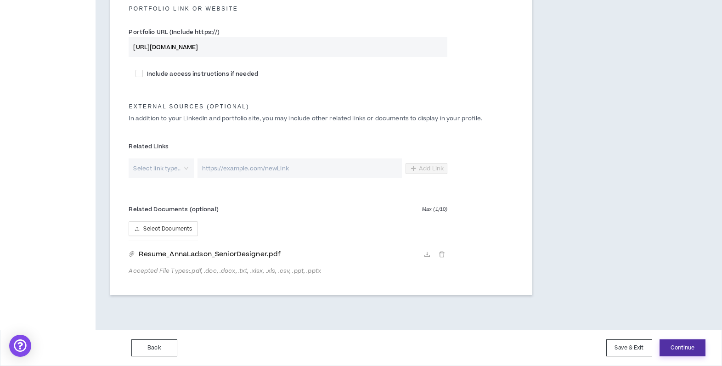
click at [680, 349] on button "Continue" at bounding box center [683, 348] width 46 height 17
type textarea "**********"
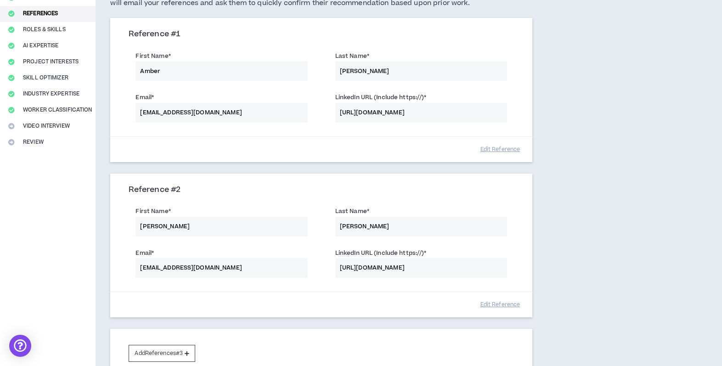
scroll to position [196, 0]
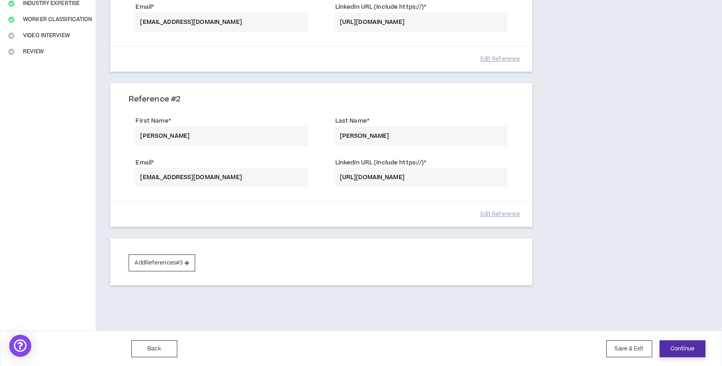
click at [679, 354] on button "Continue" at bounding box center [683, 349] width 46 height 17
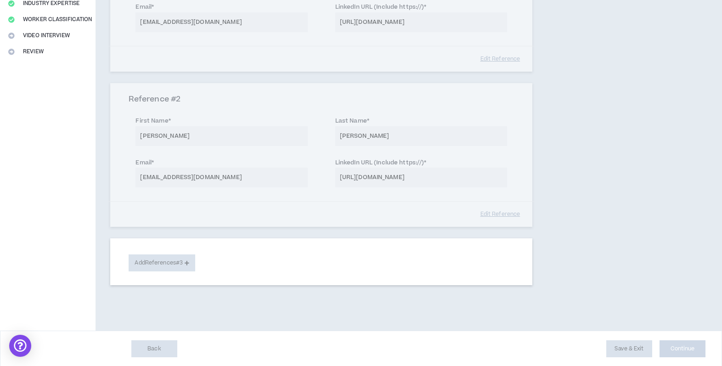
select select "***"
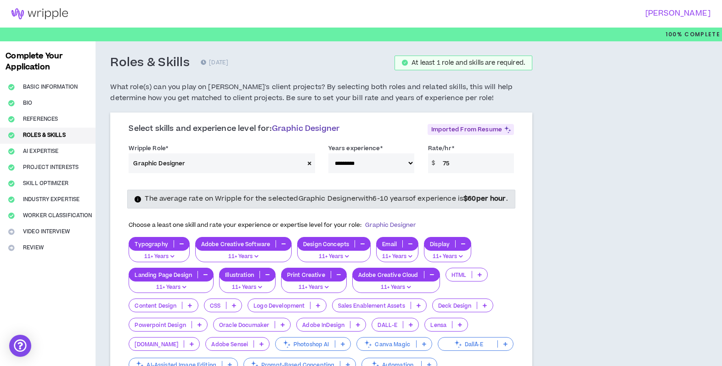
click at [306, 164] on span at bounding box center [309, 163] width 11 height 20
select select
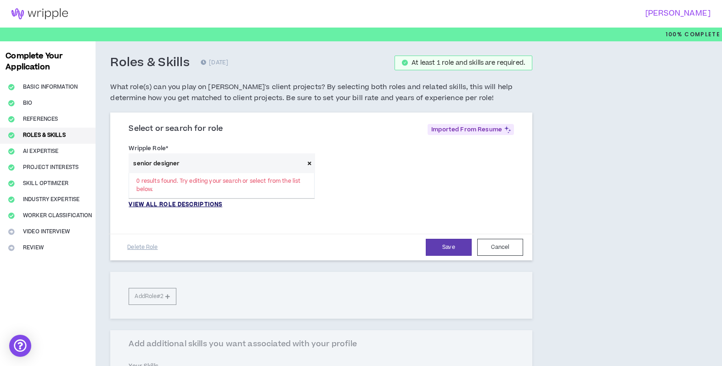
click at [201, 202] on p "VIEW ALL ROLE DESCRIPTIONS" at bounding box center [176, 205] width 94 height 8
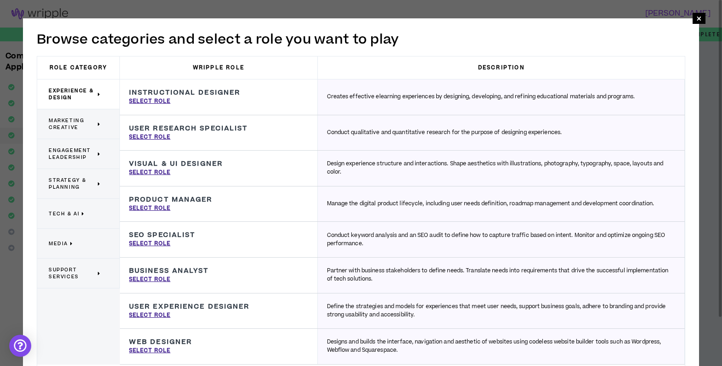
click at [91, 123] on span "Marketing Creative" at bounding box center [72, 124] width 47 height 14
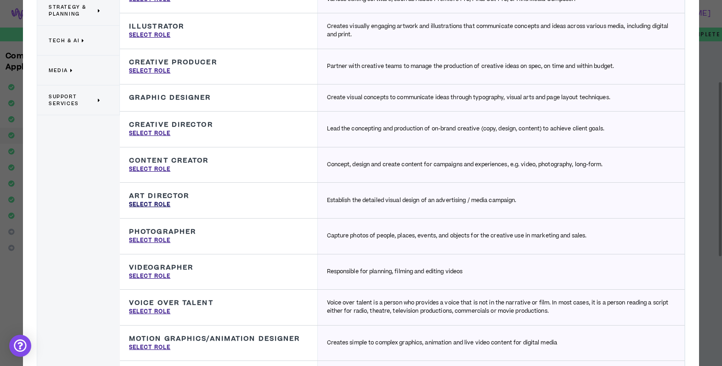
click at [160, 205] on p "Select Role" at bounding box center [149, 205] width 41 height 8
type input "Art Director"
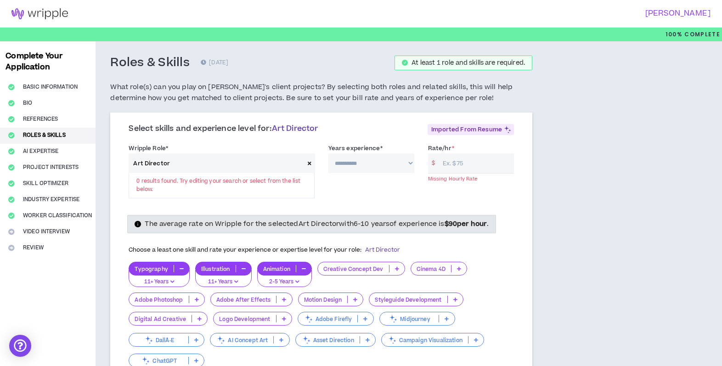
click at [284, 209] on div "The average rate on Wripple for the selected Art Director with 6-10 years of ex…" at bounding box center [321, 296] width 399 height 176
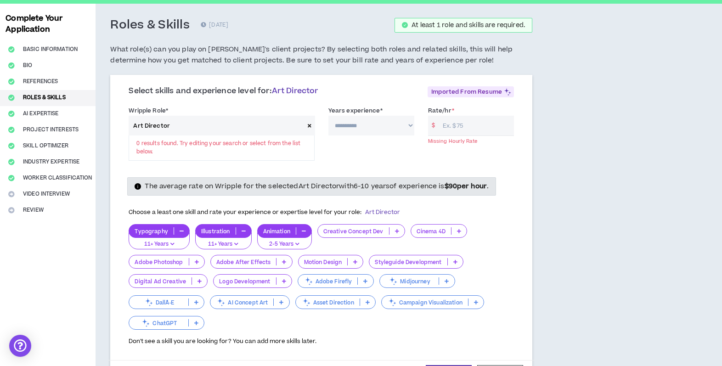
scroll to position [36, 0]
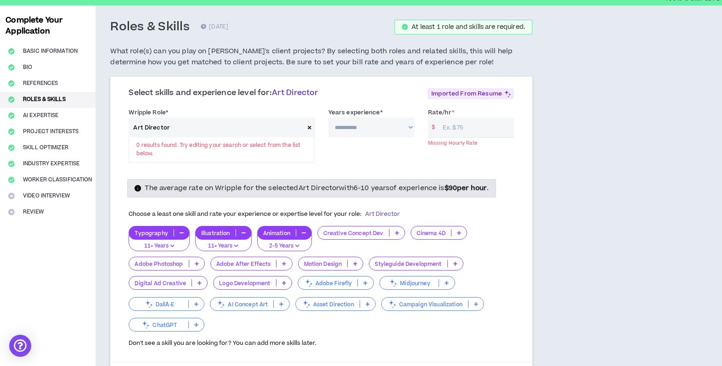
click at [472, 133] on input "Rate/hr *" at bounding box center [476, 128] width 76 height 20
type input "90"
click at [309, 128] on icon at bounding box center [310, 127] width 4 height 5
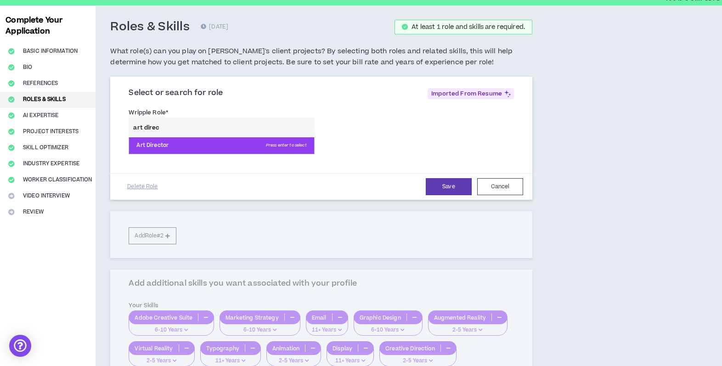
click at [141, 145] on p "Art Director Press enter to select" at bounding box center [221, 145] width 185 height 17
type input "Art Director"
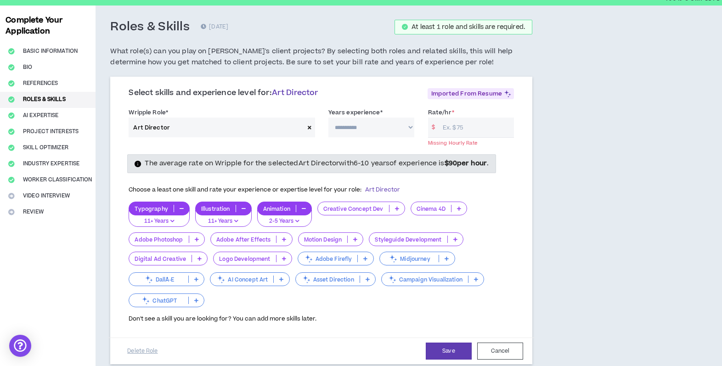
click at [352, 127] on select "**********" at bounding box center [372, 128] width 86 height 20
select select "**"
click at [329, 118] on select "**********" at bounding box center [372, 128] width 86 height 20
click at [456, 128] on input "Rate/hr *" at bounding box center [476, 128] width 76 height 20
type input "90"
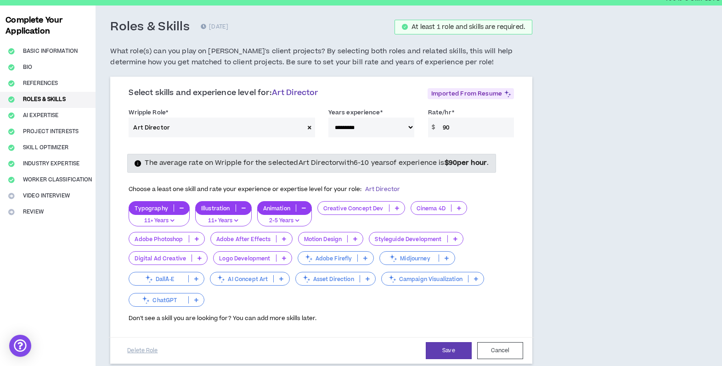
click at [512, 165] on div "The average rate on Wripple for the selected Art Director with 6-10 years of ex…" at bounding box center [321, 163] width 399 height 18
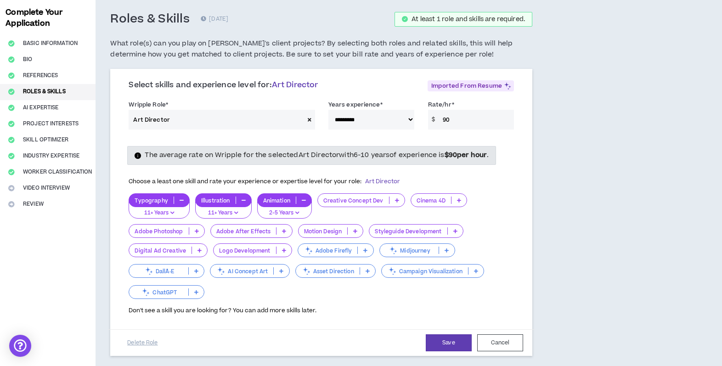
scroll to position [73, 0]
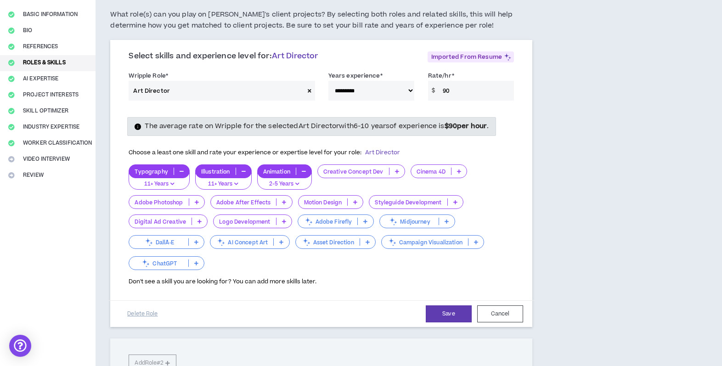
click at [400, 174] on p at bounding box center [397, 171] width 15 height 7
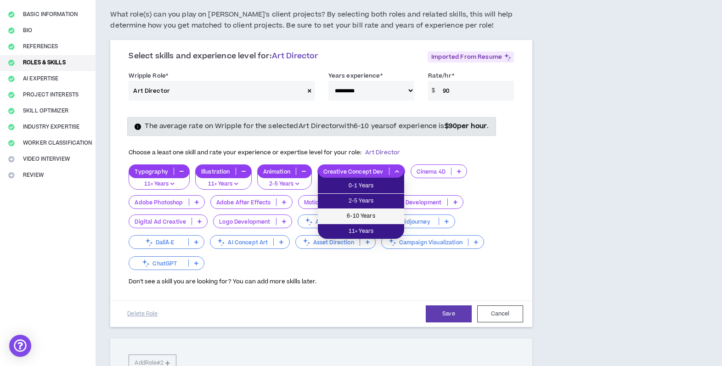
click at [389, 224] on li "6-10 Years" at bounding box center [361, 216] width 86 height 15
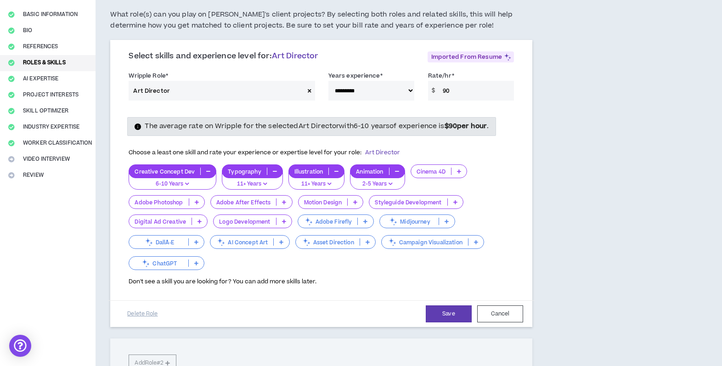
click at [199, 206] on div "Adobe Photoshop" at bounding box center [167, 202] width 76 height 14
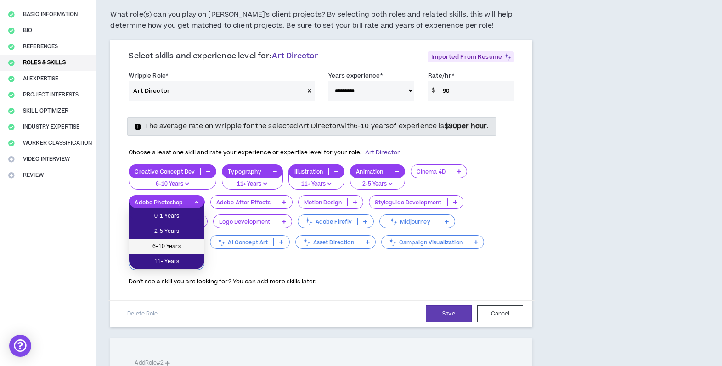
click at [186, 244] on span "6-10 Years" at bounding box center [167, 247] width 64 height 10
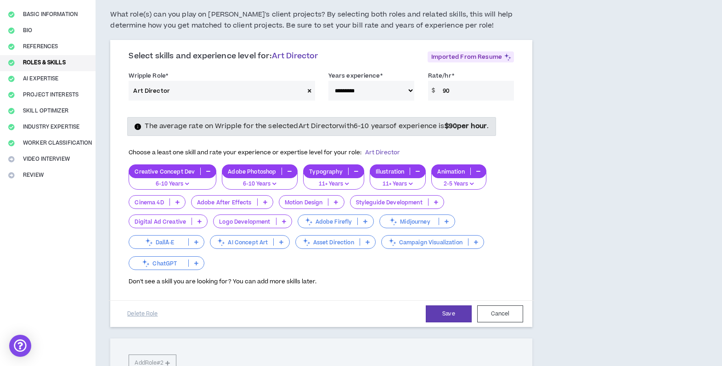
click at [205, 221] on p at bounding box center [199, 221] width 15 height 7
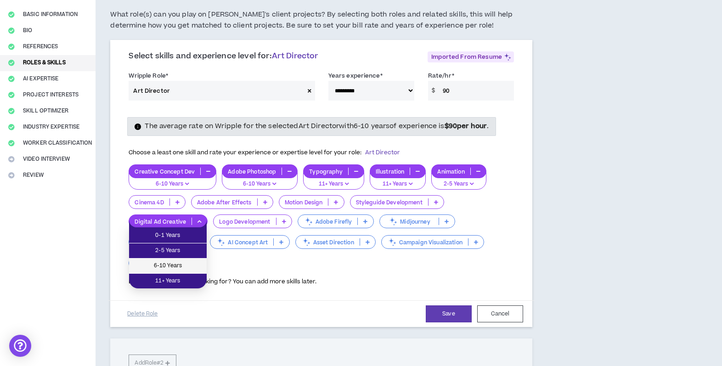
click at [193, 263] on span "6-10 Years" at bounding box center [168, 266] width 67 height 10
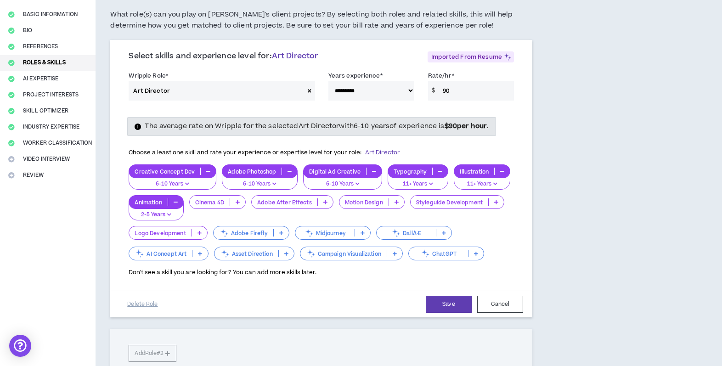
click at [397, 203] on icon at bounding box center [397, 202] width 4 height 5
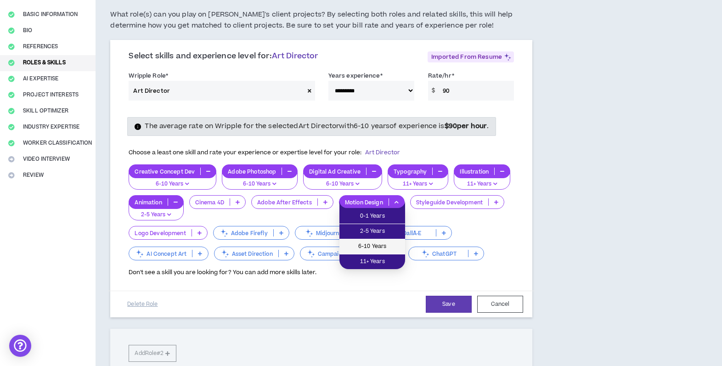
click at [389, 246] on span "6-10 Years" at bounding box center [372, 247] width 55 height 10
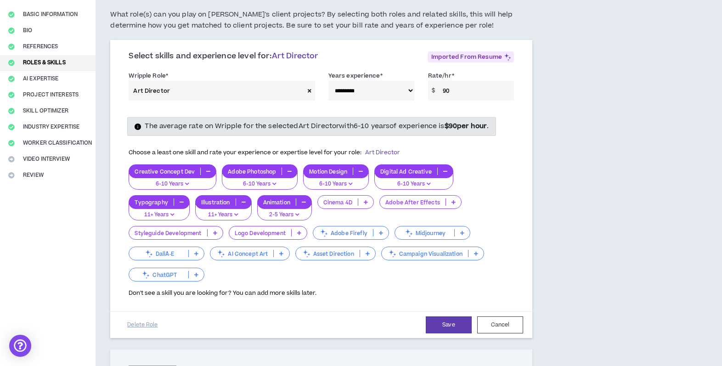
click at [448, 200] on p at bounding box center [453, 202] width 15 height 7
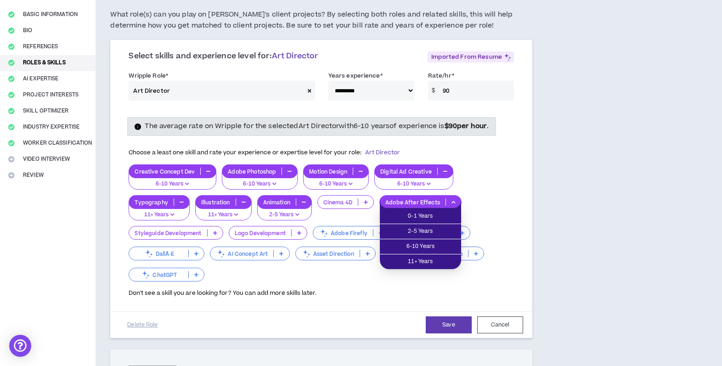
click at [532, 227] on div "**********" at bounding box center [321, 190] width 422 height 296
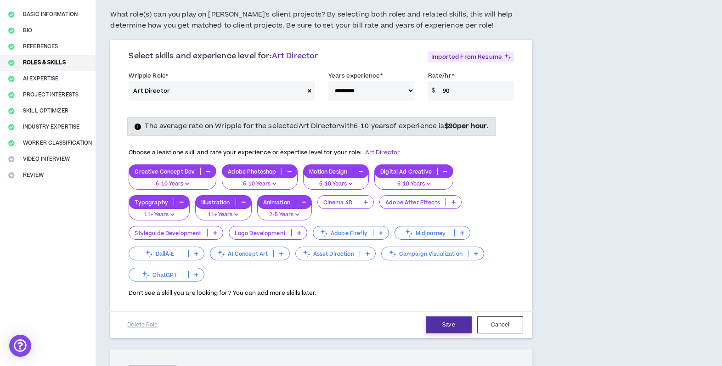
click at [456, 329] on button "Save" at bounding box center [449, 325] width 46 height 17
select select "**"
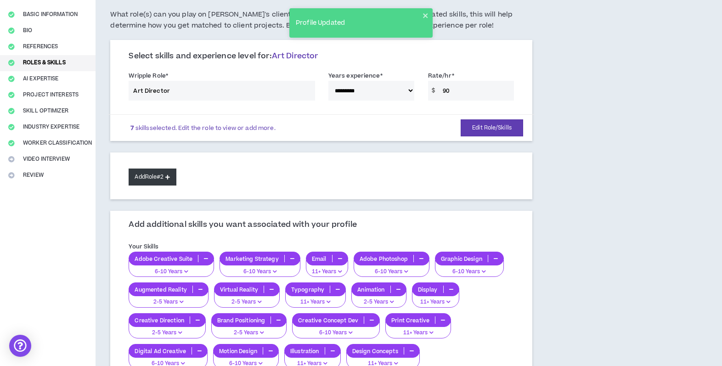
click at [163, 182] on button "Add Role #2" at bounding box center [152, 177] width 47 height 17
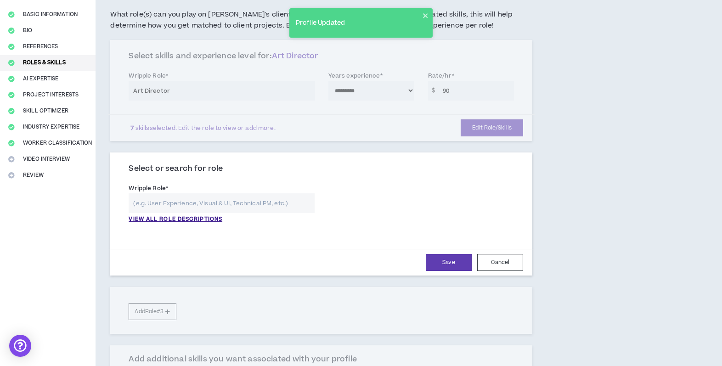
click at [179, 200] on input "text" at bounding box center [222, 203] width 186 height 20
click at [173, 222] on p "VIEW ALL ROLE DESCRIPTIONS" at bounding box center [176, 220] width 94 height 8
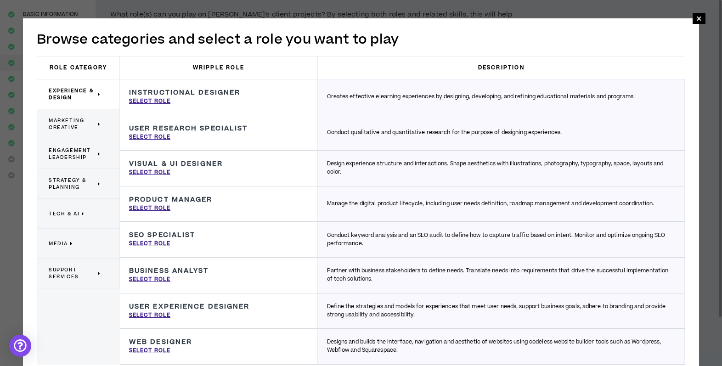
click at [84, 136] on div "Marketing Creative" at bounding box center [78, 124] width 83 height 30
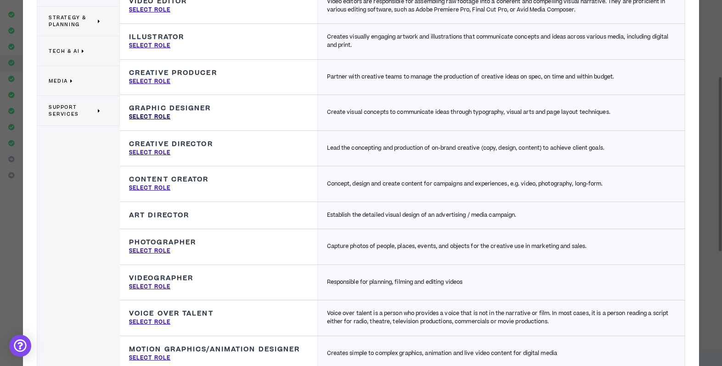
click at [144, 114] on p "Select Role" at bounding box center [149, 117] width 41 height 8
type input "Graphic Designer"
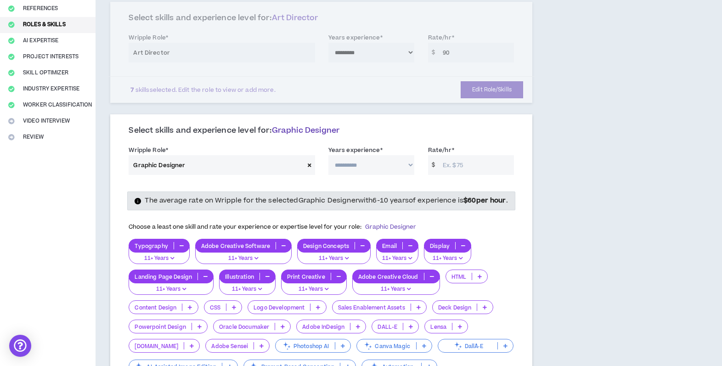
scroll to position [112, 0]
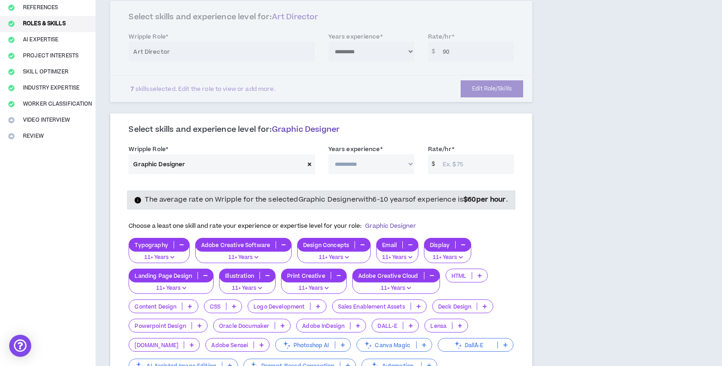
click at [368, 165] on select "**********" at bounding box center [372, 164] width 86 height 20
select select "***"
click at [329, 154] on select "**********" at bounding box center [372, 164] width 86 height 20
click at [449, 163] on input "Rate/hr *" at bounding box center [476, 164] width 76 height 20
type input "75"
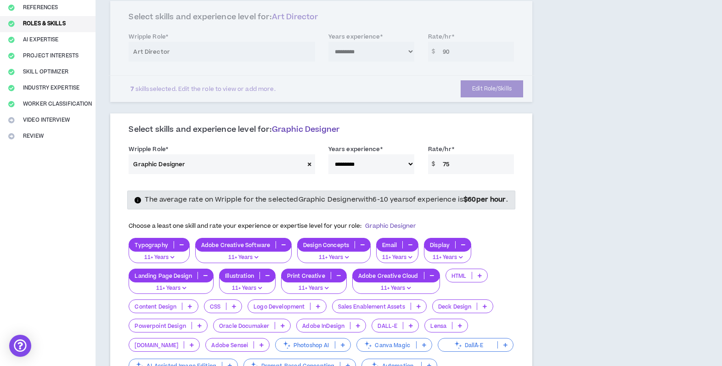
click at [494, 191] on div "The average rate on Wripple for the selected Graphic Designer with 6-10 years o…" at bounding box center [321, 200] width 388 height 18
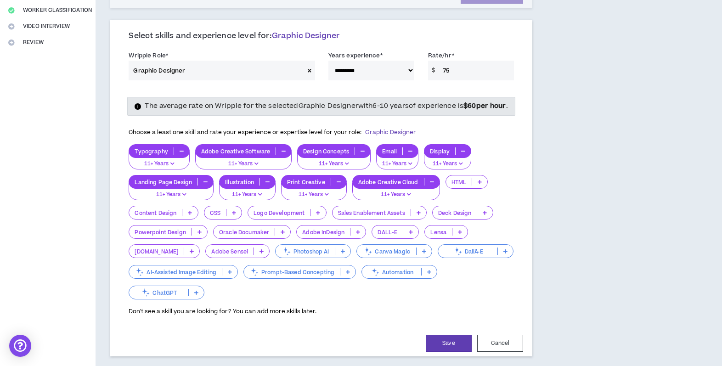
scroll to position [284, 0]
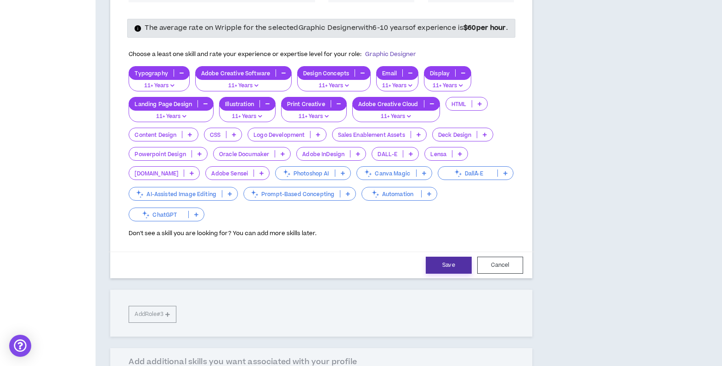
click at [451, 274] on button "Save" at bounding box center [449, 265] width 46 height 17
select select "***"
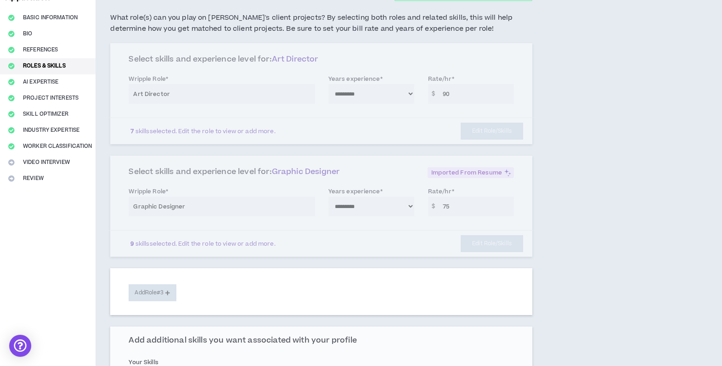
scroll to position [67, 0]
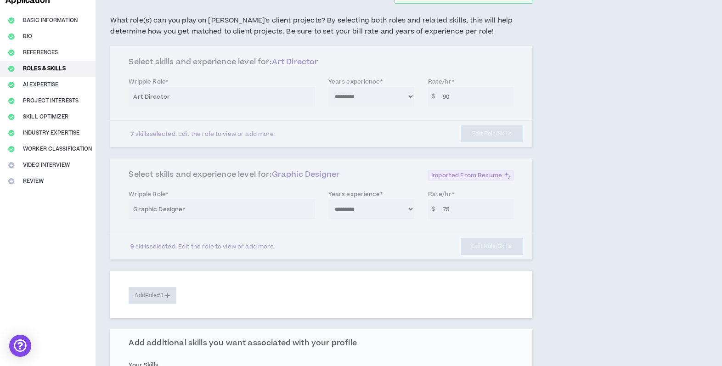
select select "**"
select select "***"
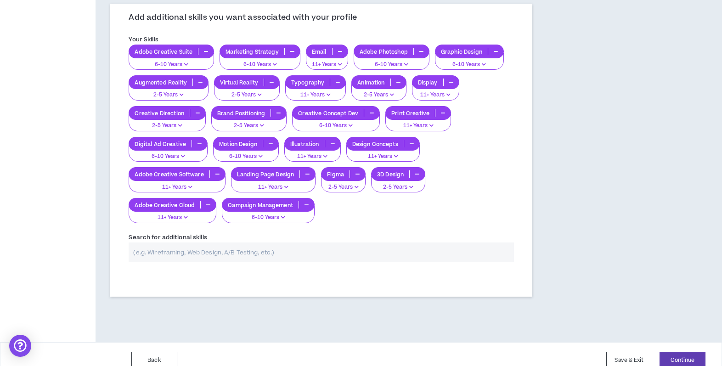
scroll to position [405, 0]
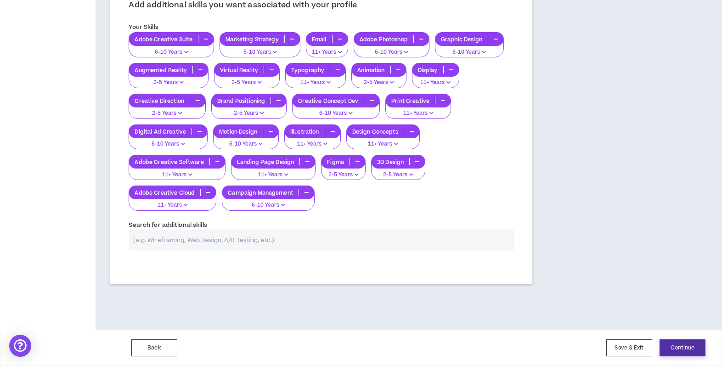
click at [678, 348] on button "Continue" at bounding box center [683, 348] width 46 height 17
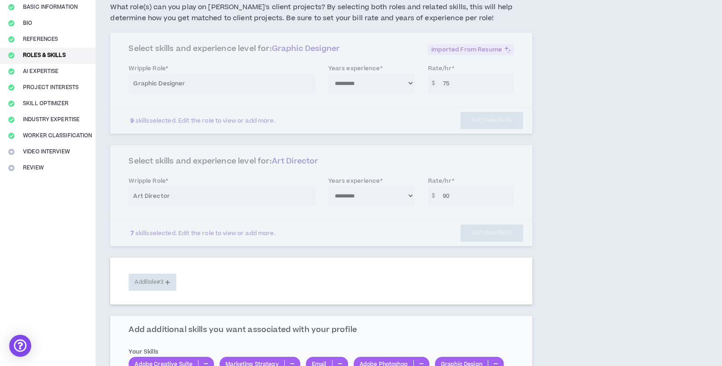
select select "*"
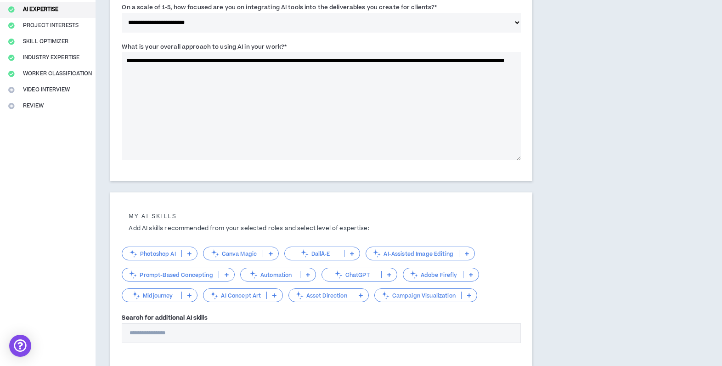
scroll to position [208, 0]
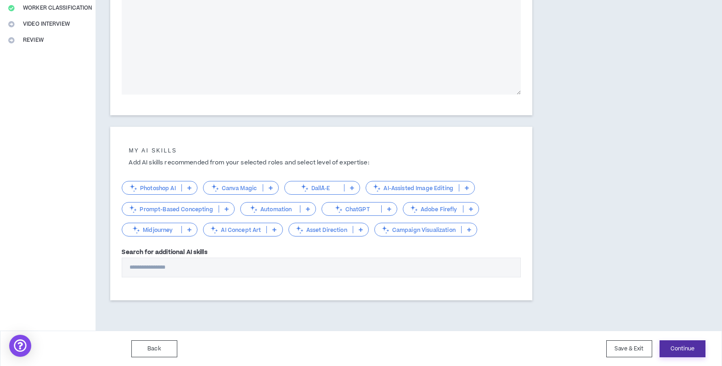
click at [687, 354] on button "Continue" at bounding box center [683, 349] width 46 height 17
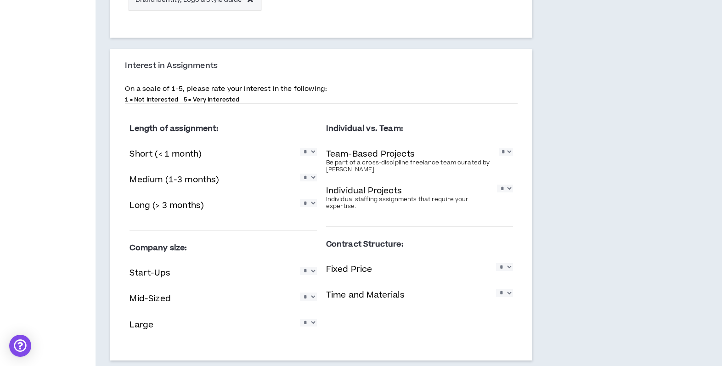
scroll to position [622, 0]
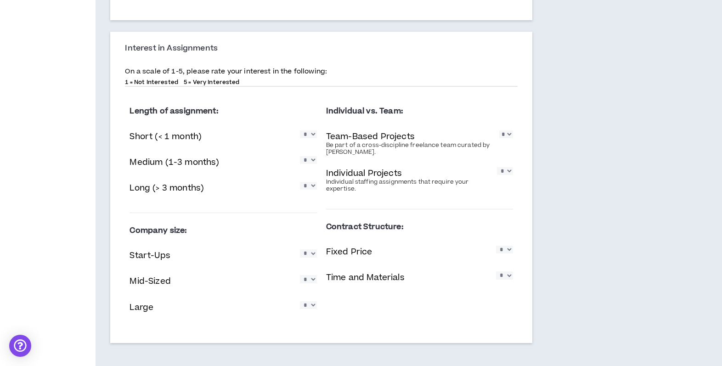
click at [305, 162] on select "* * * * *" at bounding box center [308, 160] width 17 height 8
select select "*"
click at [300, 156] on select "* * * * *" at bounding box center [308, 160] width 17 height 8
click at [310, 190] on select "* * * * *" at bounding box center [308, 186] width 17 height 8
select select "*"
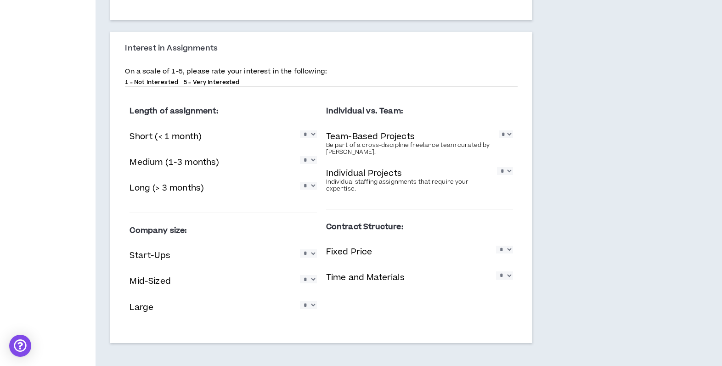
click at [300, 182] on select "* * * * *" at bounding box center [308, 186] width 17 height 8
click at [506, 138] on select "* * * * *" at bounding box center [507, 135] width 14 height 8
select select "*"
click at [500, 131] on select "* * * * *" at bounding box center [507, 135] width 14 height 8
click at [501, 175] on select "* * * * *" at bounding box center [505, 171] width 16 height 8
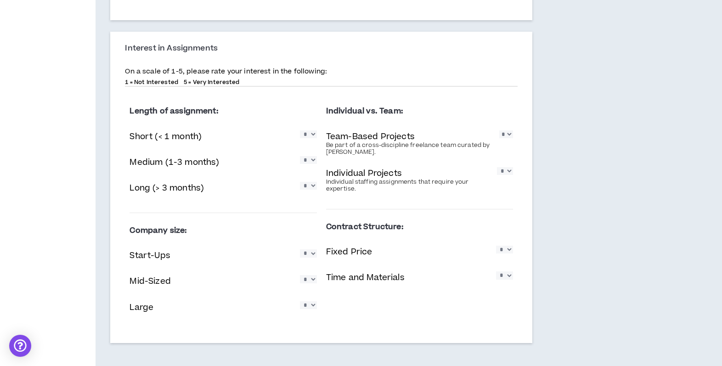
select select "*"
click at [497, 167] on select "* * * * *" at bounding box center [505, 171] width 16 height 8
click at [310, 309] on select "* * * * *" at bounding box center [308, 305] width 17 height 8
select select "*"
click at [300, 301] on select "* * * * *" at bounding box center [308, 305] width 17 height 8
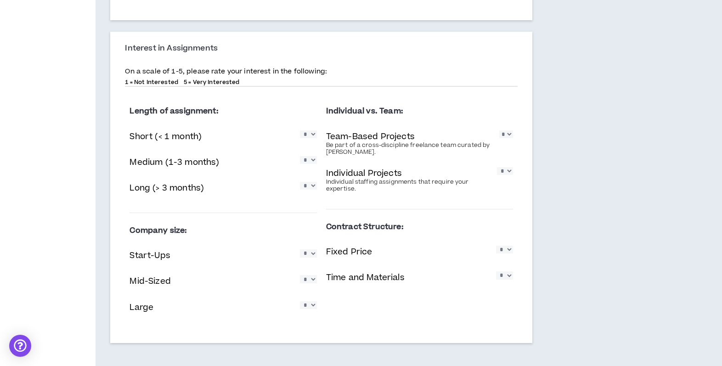
click at [309, 288] on div "Mid-Sized * * * * *" at bounding box center [223, 282] width 187 height 19
click at [311, 281] on select "* * * * *" at bounding box center [308, 279] width 17 height 8
select select "*"
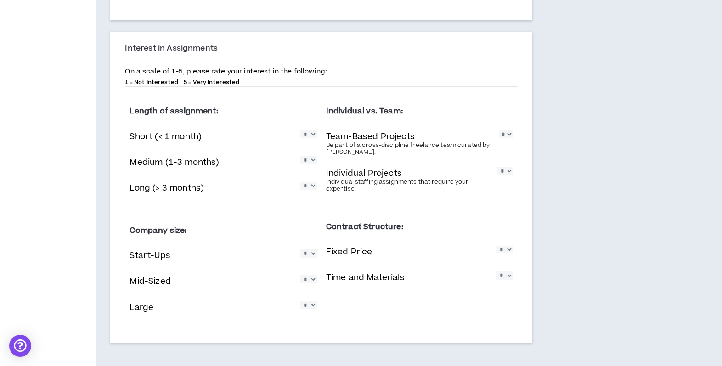
click at [300, 276] on select "* * * * *" at bounding box center [308, 279] width 17 height 8
click at [506, 254] on select "* * * * *" at bounding box center [504, 250] width 17 height 8
select select "*"
click at [496, 246] on select "* * * * *" at bounding box center [504, 250] width 17 height 8
click at [500, 279] on select "* * * * *" at bounding box center [504, 276] width 17 height 8
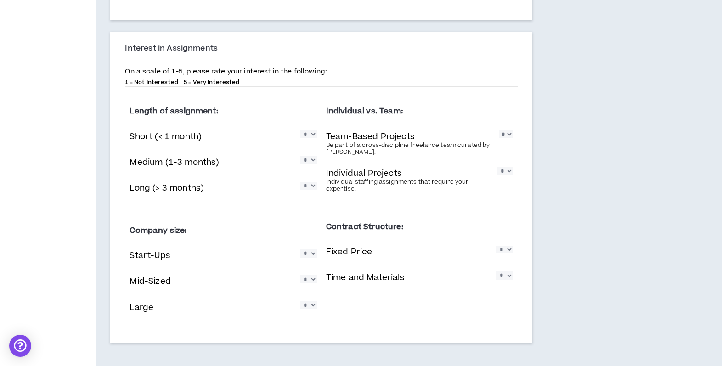
select select "*"
click at [496, 272] on select "* * * * *" at bounding box center [504, 276] width 17 height 8
click at [529, 273] on div "Interest in Assignments On a scale of 1-5, please rate your interest in the fol…" at bounding box center [321, 188] width 422 height 312
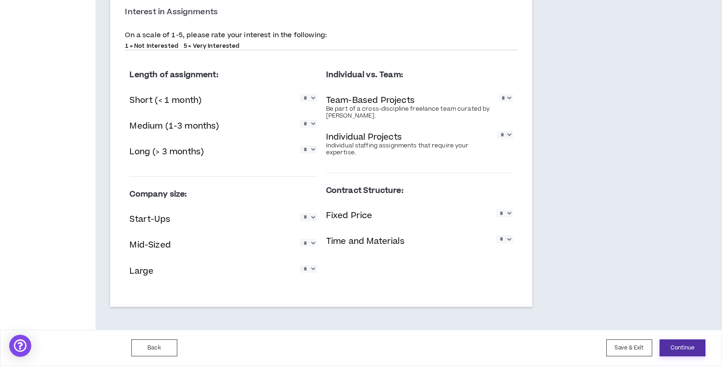
click at [690, 343] on button "Continue" at bounding box center [683, 348] width 46 height 17
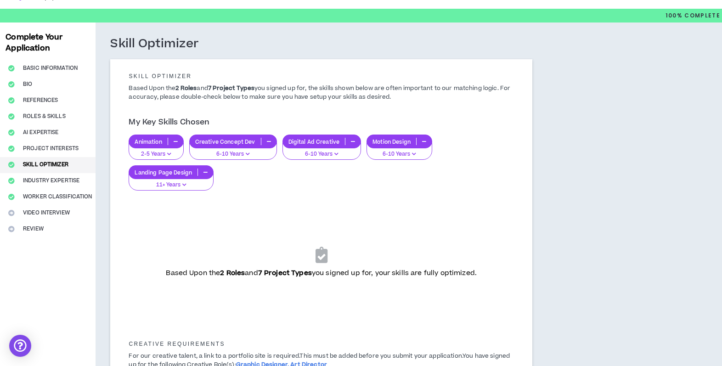
scroll to position [20, 0]
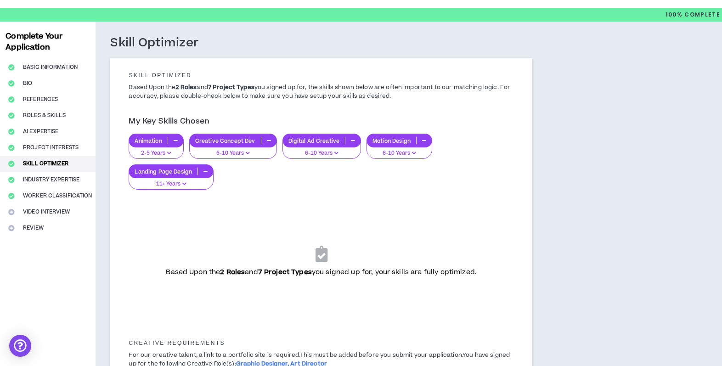
click at [173, 138] on button "button" at bounding box center [175, 140] width 15 height 7
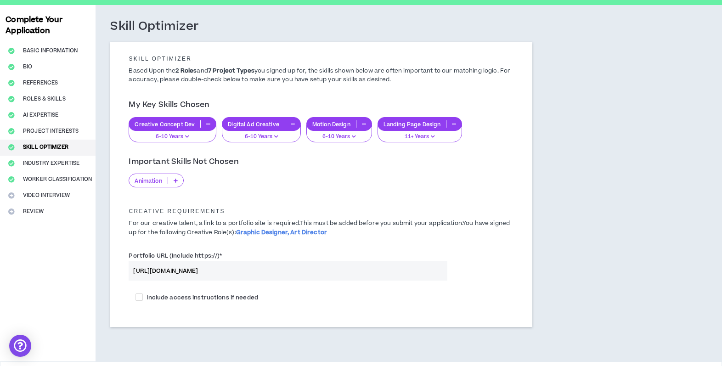
scroll to position [37, 0]
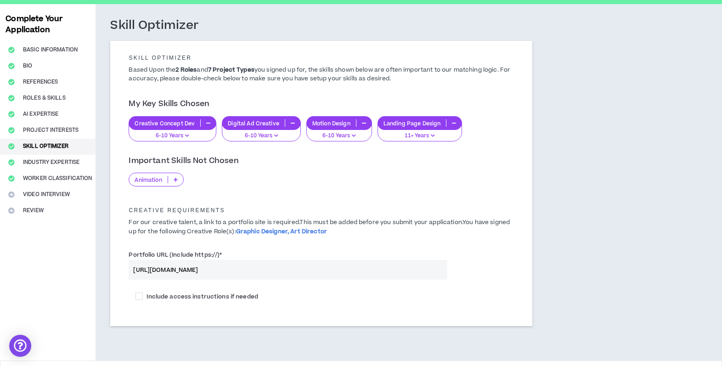
click at [179, 180] on p at bounding box center [175, 179] width 15 height 7
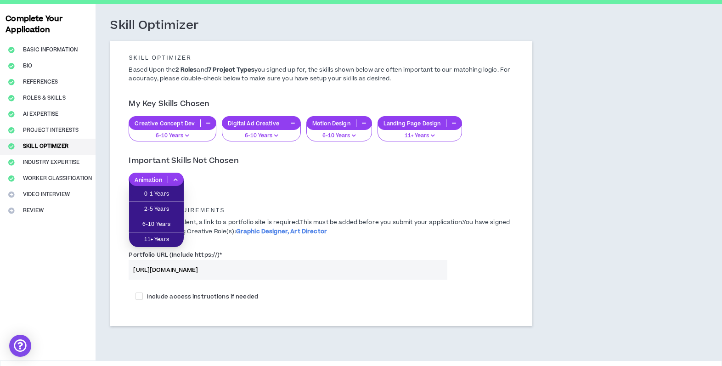
click at [193, 177] on div "Animation" at bounding box center [322, 180] width 386 height 14
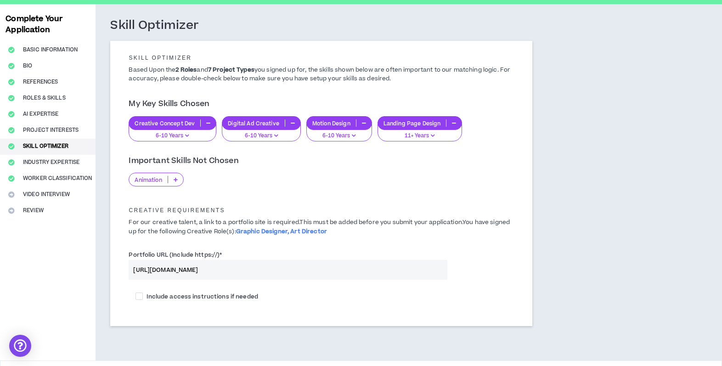
click at [171, 182] on p at bounding box center [175, 179] width 15 height 7
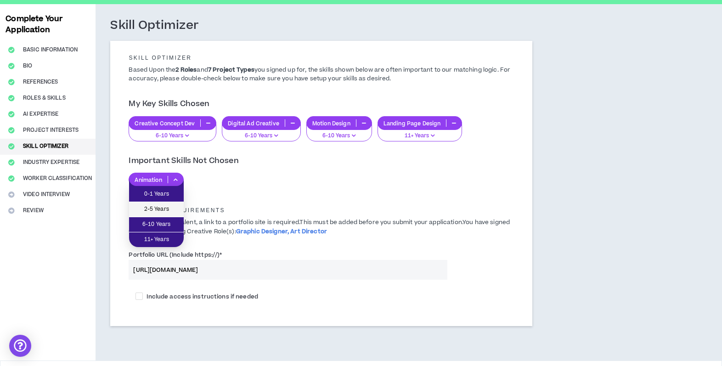
click at [169, 210] on span "2-5 Years" at bounding box center [157, 209] width 44 height 10
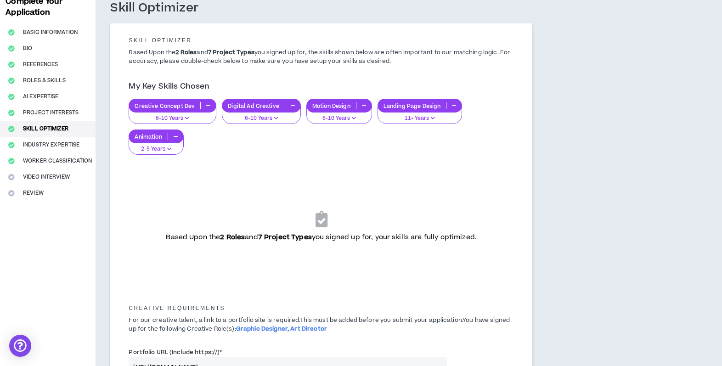
scroll to position [55, 0]
click at [341, 116] on p "6-10 Years" at bounding box center [339, 118] width 54 height 8
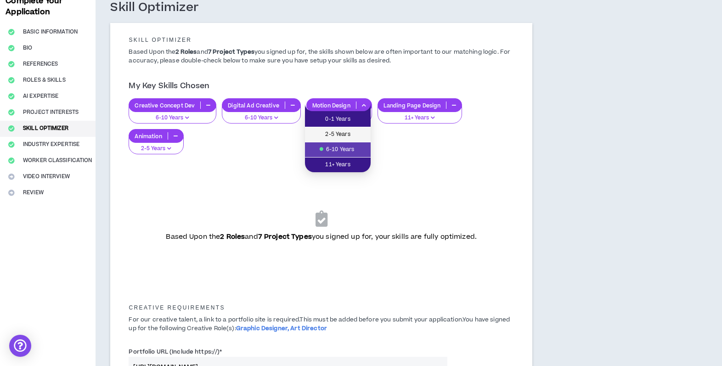
click at [338, 133] on span "2-5 Years" at bounding box center [338, 135] width 55 height 10
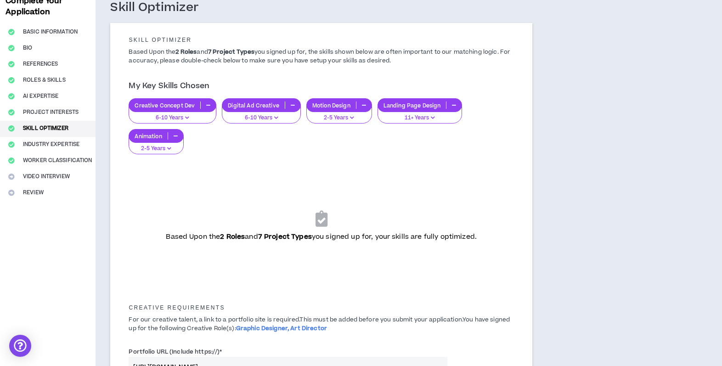
click at [351, 161] on div "Based Upon the 2 Roles and 7 Project Types you signed up for, your skills are f…" at bounding box center [321, 226] width 399 height 130
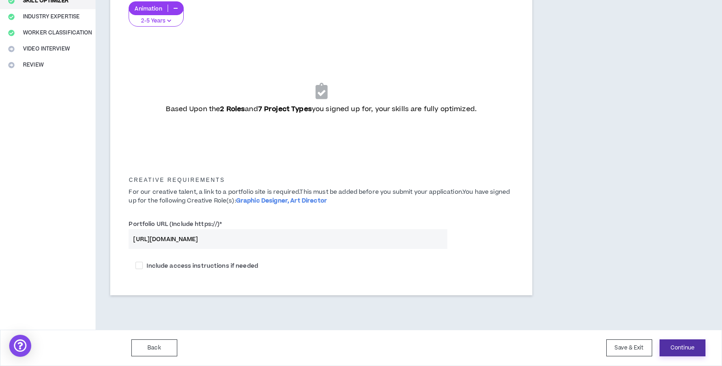
click at [681, 351] on button "Continue" at bounding box center [683, 348] width 46 height 17
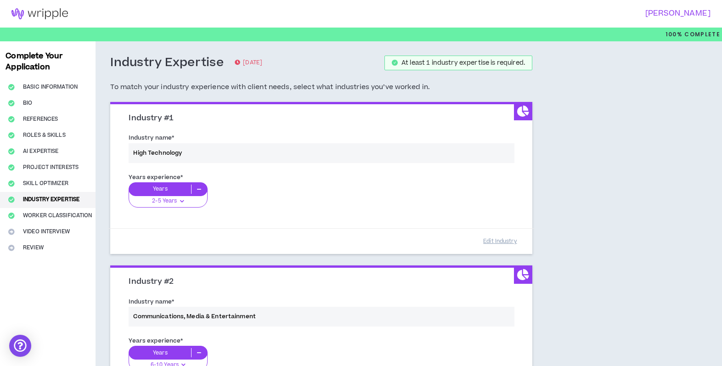
click at [184, 149] on div "Industry name * High Technology" at bounding box center [321, 150] width 399 height 39
click at [182, 152] on div "Industry name * High Technology" at bounding box center [321, 150] width 399 height 39
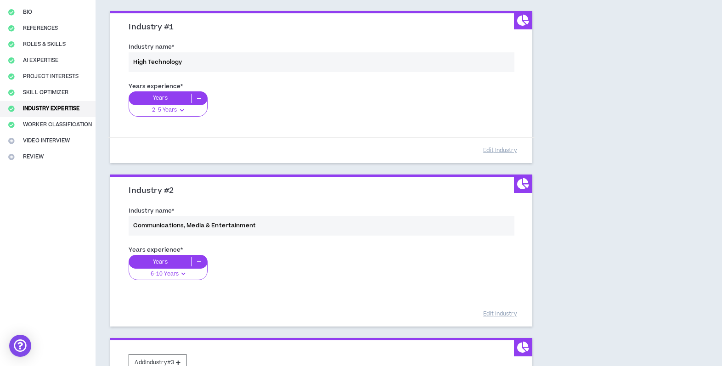
scroll to position [117, 0]
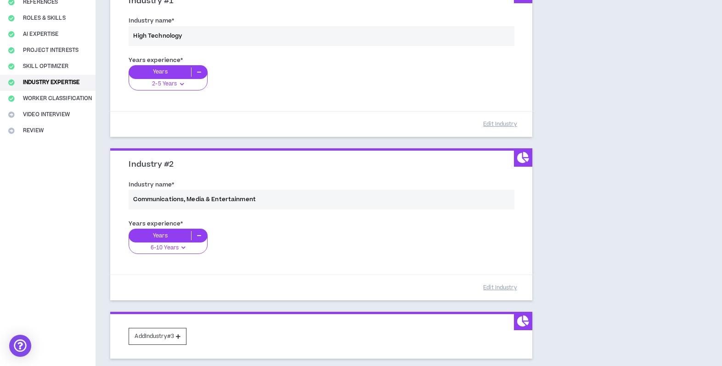
click at [227, 195] on div "Industry name * Communications, Media & Entertainment" at bounding box center [321, 196] width 399 height 39
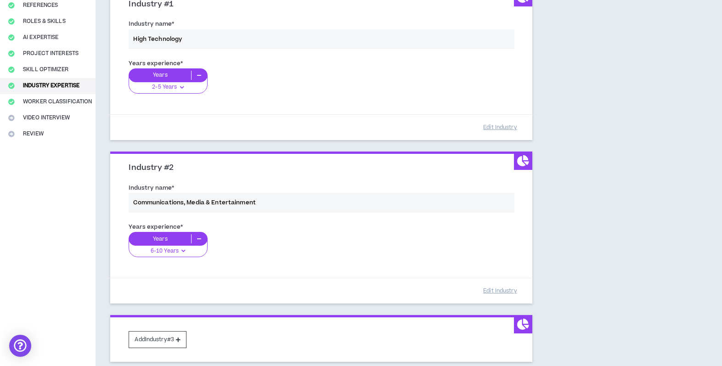
scroll to position [192, 0]
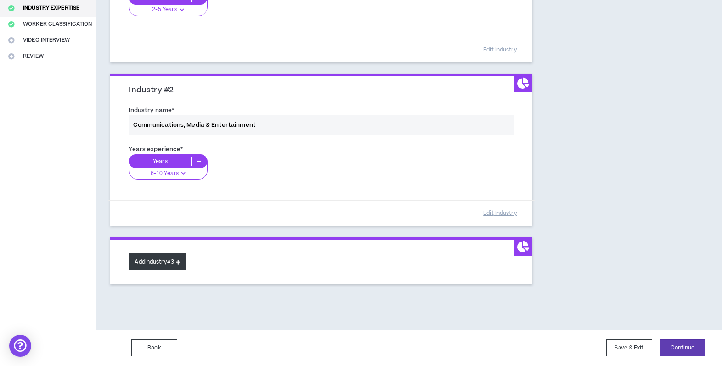
click at [158, 266] on button "Add Industry #3" at bounding box center [158, 262] width 58 height 17
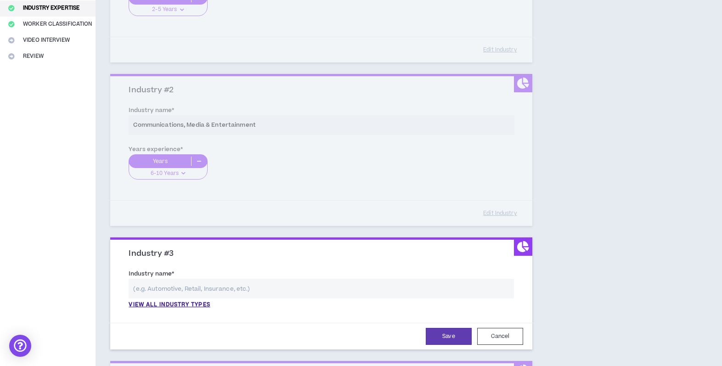
click at [191, 283] on input "text" at bounding box center [322, 289] width 386 height 20
click at [185, 300] on div "View all industry types" at bounding box center [322, 294] width 386 height 30
click at [185, 306] on p "View all industry types" at bounding box center [169, 305] width 81 height 8
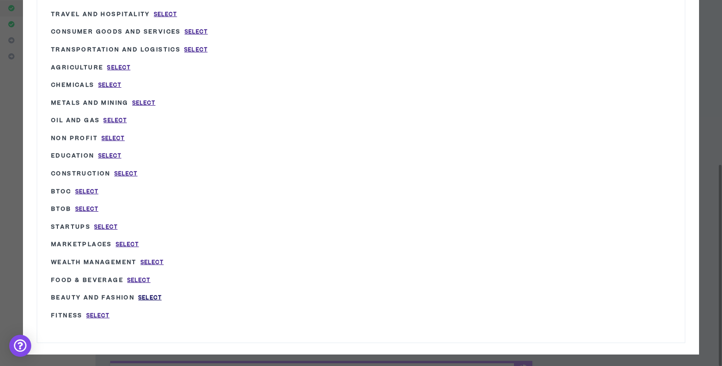
click at [148, 294] on span "Select" at bounding box center [149, 298] width 23 height 8
type input "Beauty and Fashion"
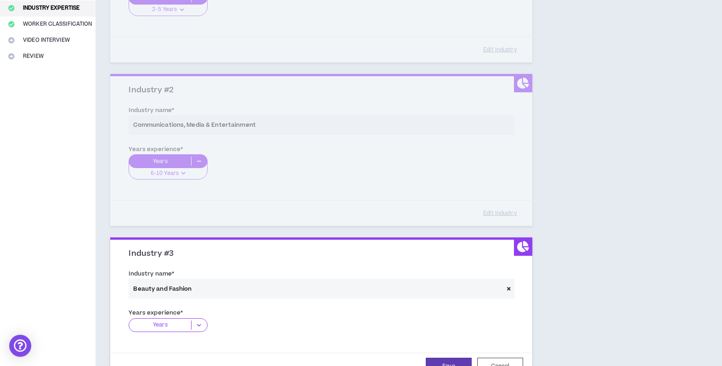
click at [169, 323] on p "Years" at bounding box center [160, 325] width 62 height 9
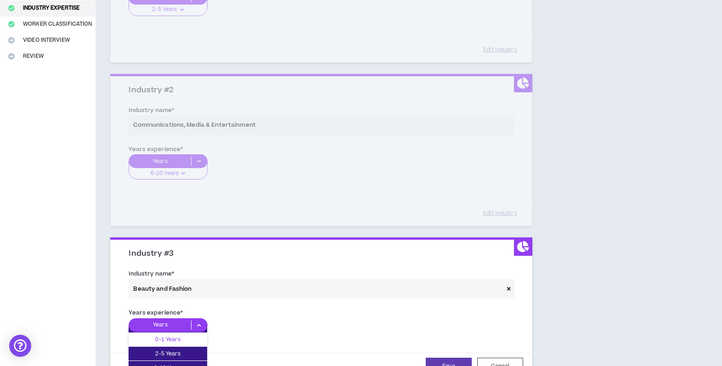
click at [174, 338] on p "0-1 Years" at bounding box center [168, 340] width 79 height 10
click at [114, 300] on div "Industry #3 Industry name * Beauty and Fashion Years experience * Years 0-1 Yea…" at bounding box center [321, 315] width 422 height 151
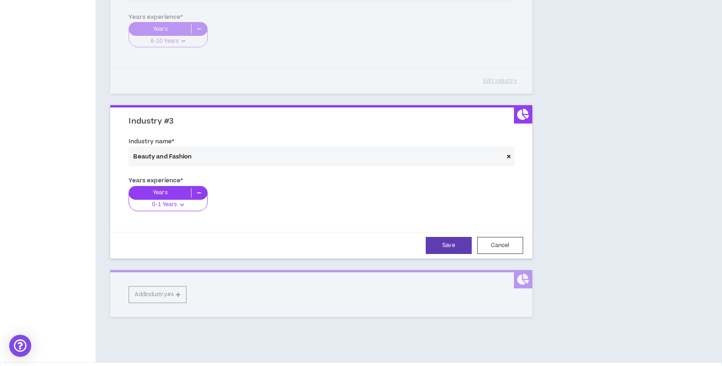
scroll to position [349, 0]
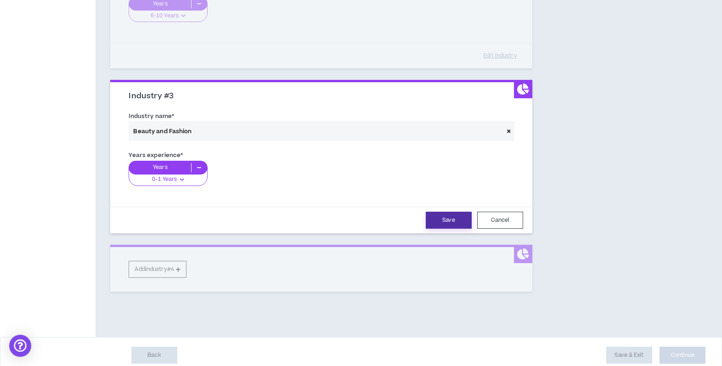
click at [462, 219] on button "Save" at bounding box center [449, 220] width 46 height 17
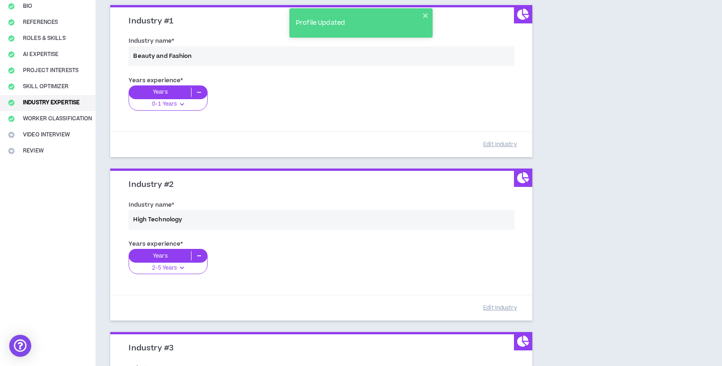
scroll to position [85, 0]
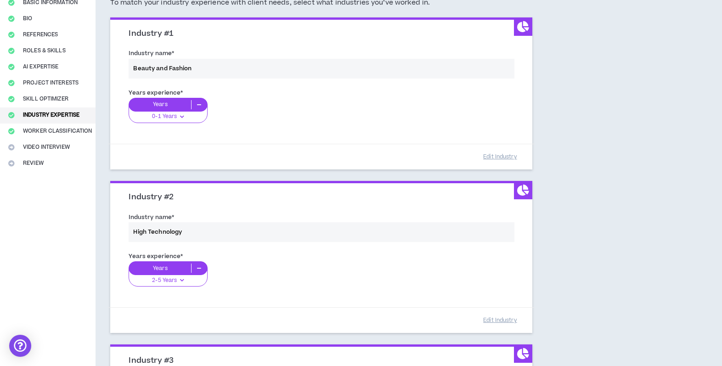
click at [181, 278] on div "Years experience * Years 2-5 Years 0-1 Years 2-5 Years 6-10 Years 11+ Years" at bounding box center [321, 274] width 399 height 51
click at [176, 266] on div "Years experience * Years 2-5 Years 0-1 Years 2-5 Years 6-10 Years 11+ Years" at bounding box center [321, 274] width 399 height 51
click at [499, 322] on button "Edit Industry" at bounding box center [500, 320] width 46 height 16
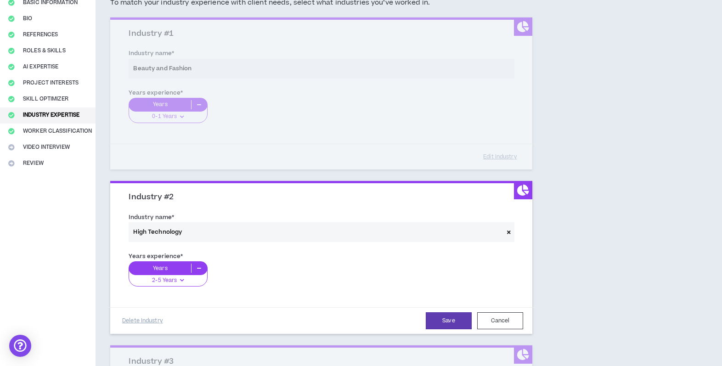
click at [179, 280] on icon at bounding box center [182, 280] width 7 height 8
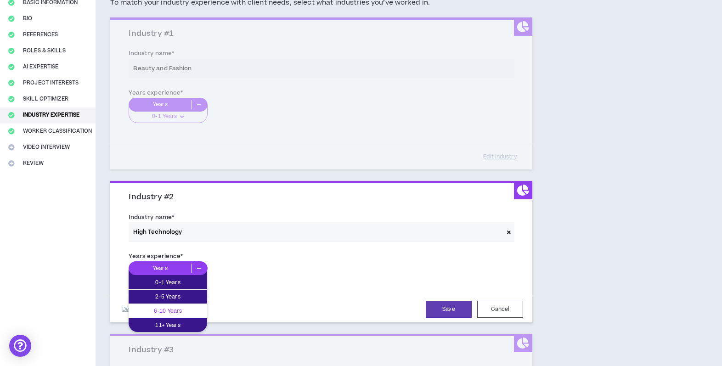
click at [179, 313] on p "6-10 Years" at bounding box center [168, 311] width 79 height 10
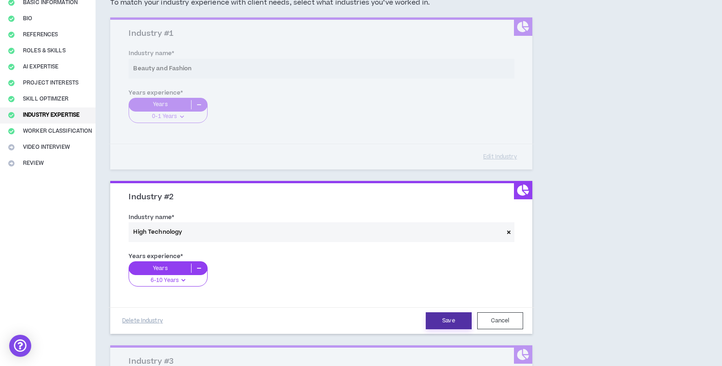
click at [443, 322] on button "Save" at bounding box center [449, 320] width 46 height 17
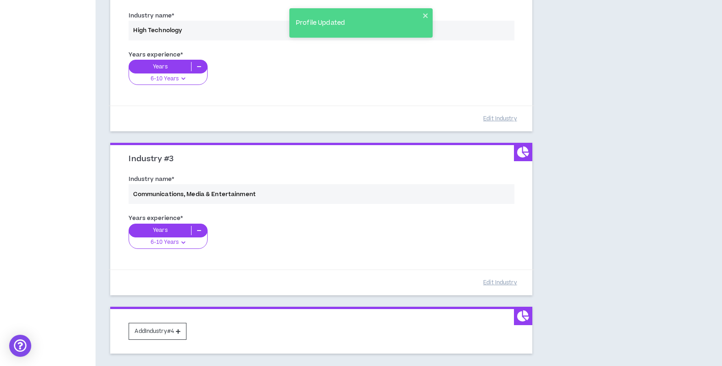
scroll to position [355, 0]
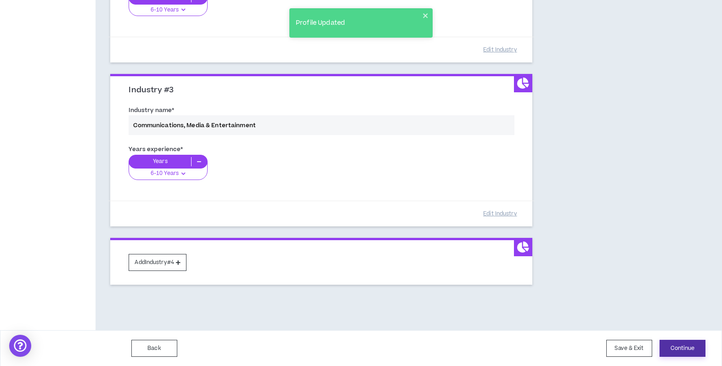
click at [685, 352] on button "Continue" at bounding box center [683, 348] width 46 height 17
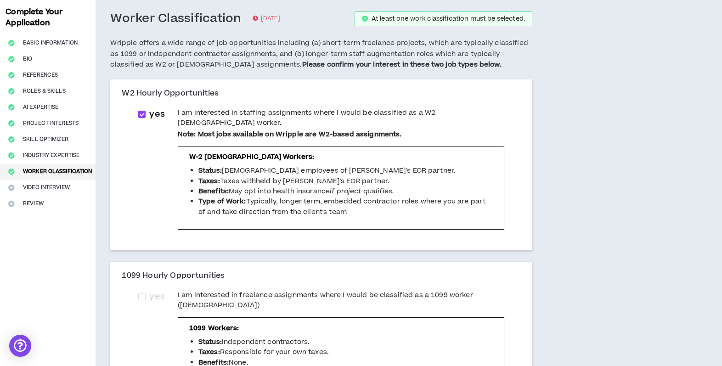
scroll to position [48, 0]
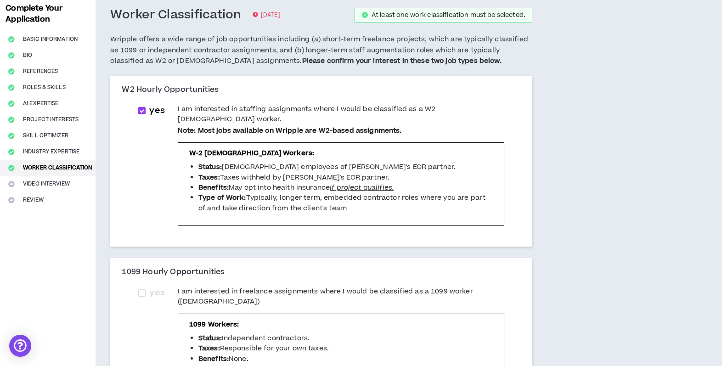
click at [199, 287] on span "I am interested in freelance assignments where I would be classified as a 1099 …" at bounding box center [341, 297] width 327 height 21
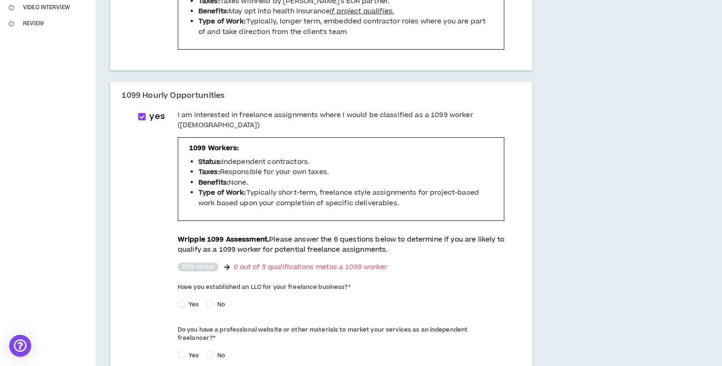
scroll to position [42, 0]
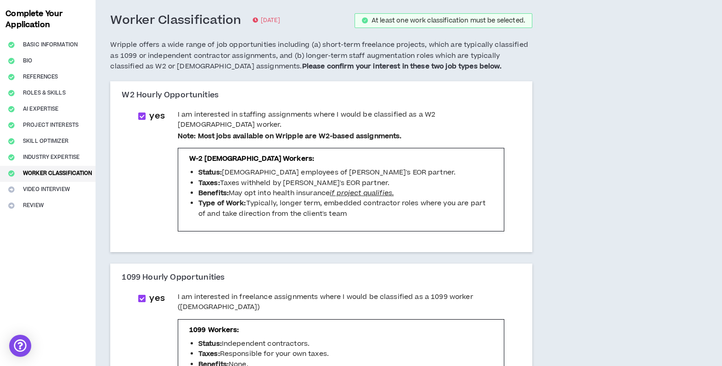
click at [146, 292] on span "yes" at bounding box center [157, 298] width 23 height 13
checkbox input "*****"
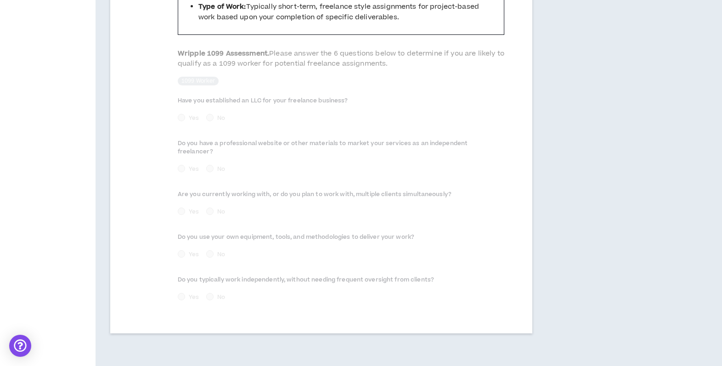
scroll to position [431, 0]
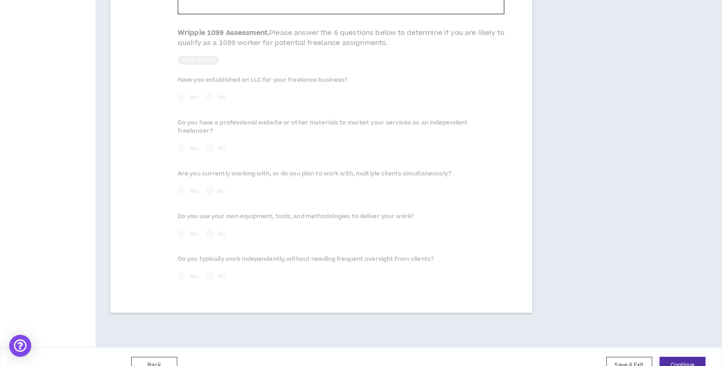
click at [674, 357] on button "Continue" at bounding box center [683, 365] width 46 height 17
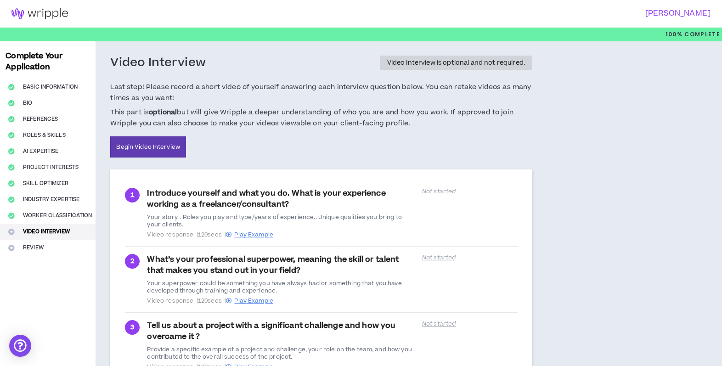
scroll to position [82, 0]
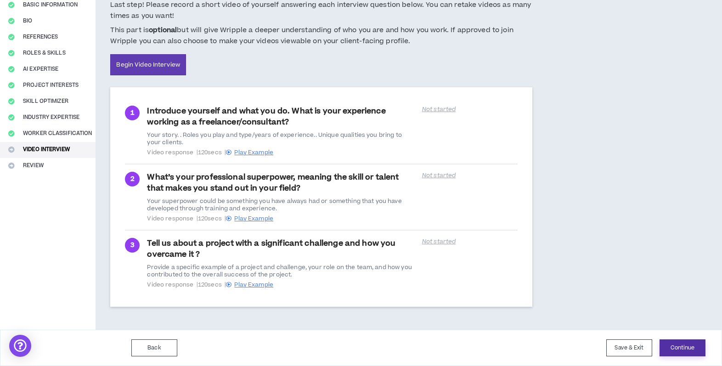
click at [696, 349] on button "Continue" at bounding box center [683, 348] width 46 height 17
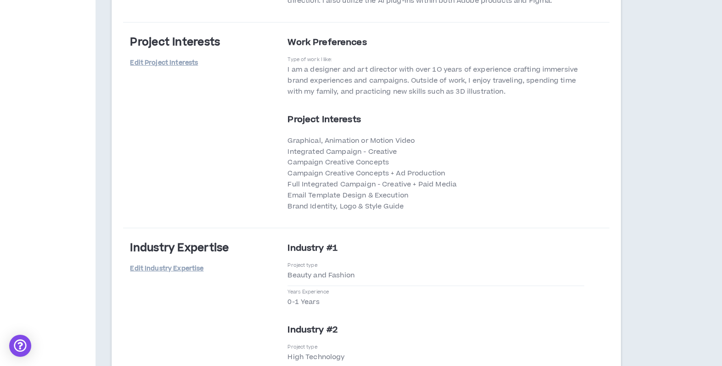
scroll to position [2046, 0]
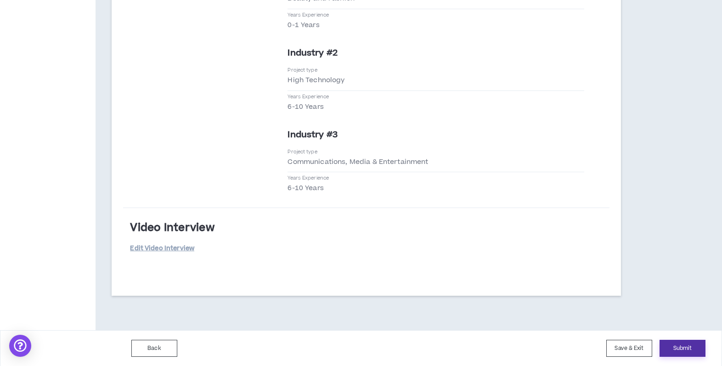
click at [684, 344] on button "Submit" at bounding box center [683, 348] width 46 height 17
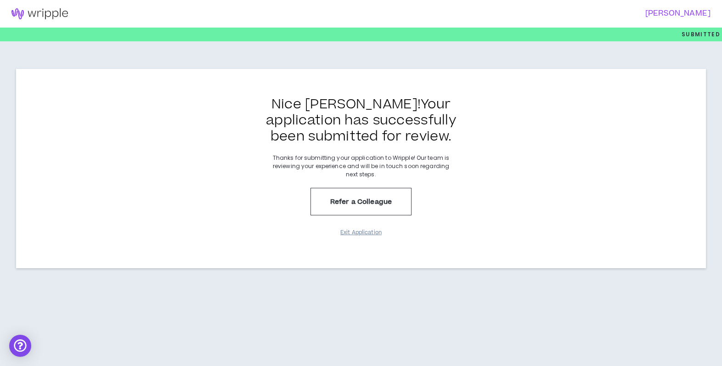
click at [371, 238] on button "Exit Application" at bounding box center [361, 233] width 46 height 16
